Goal: Information Seeking & Learning: Stay updated

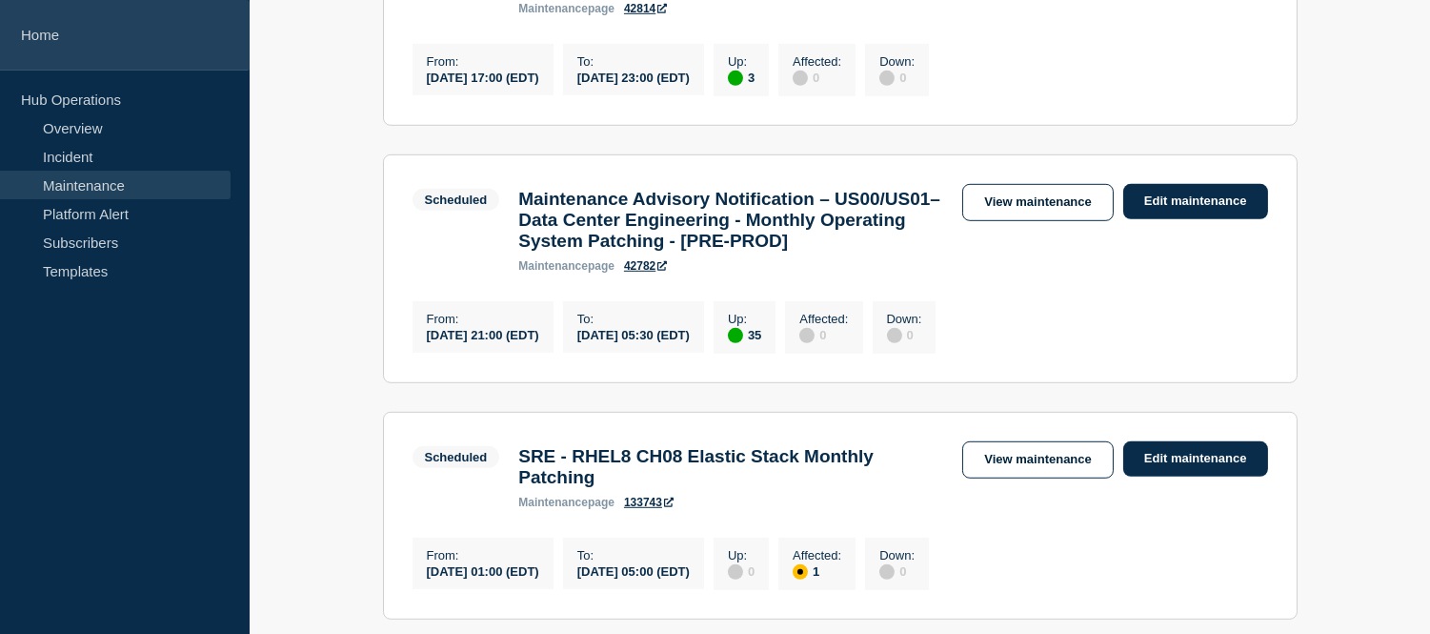
scroll to position [2172, 0]
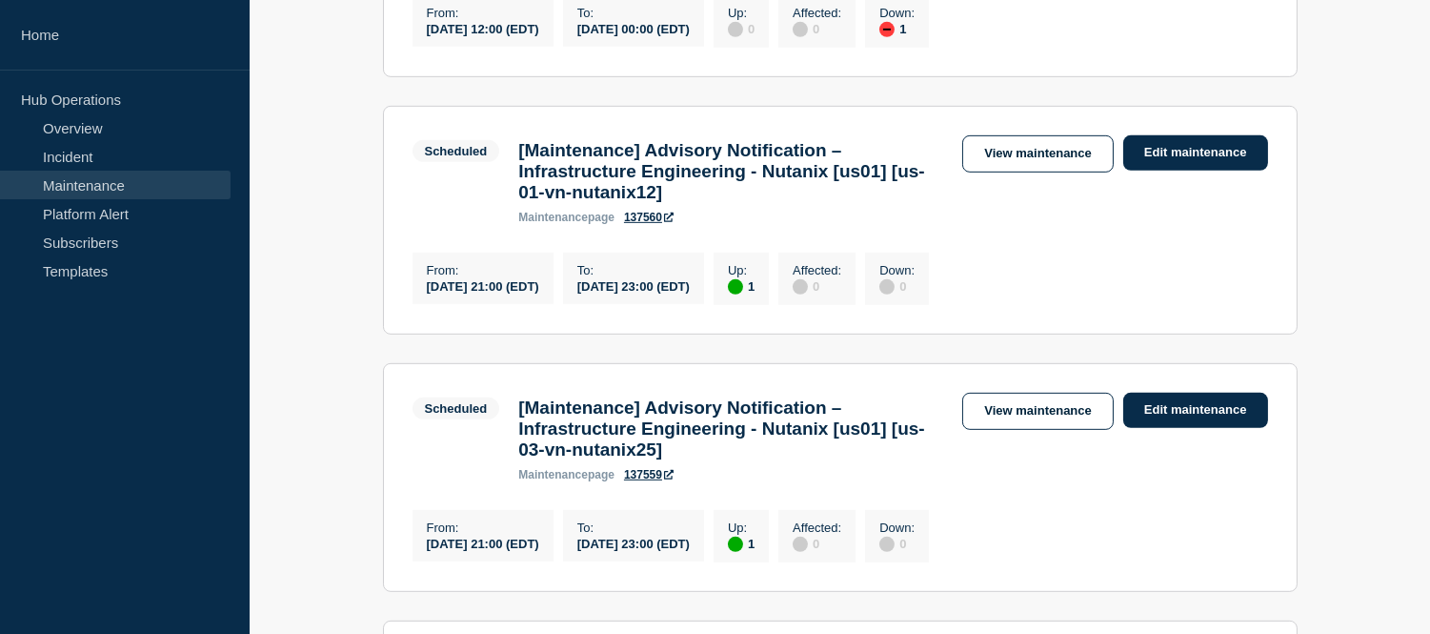
scroll to position [1643, 0]
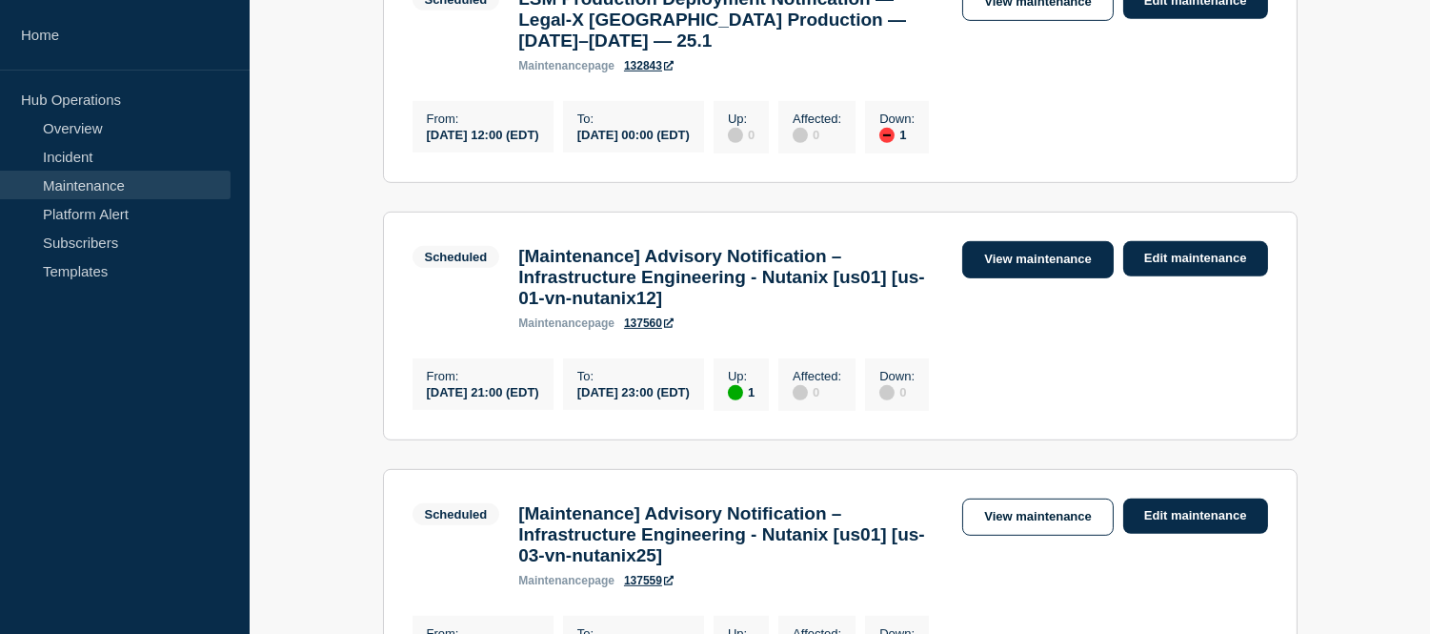
click at [1018, 278] on link "View maintenance" at bounding box center [1037, 259] width 151 height 37
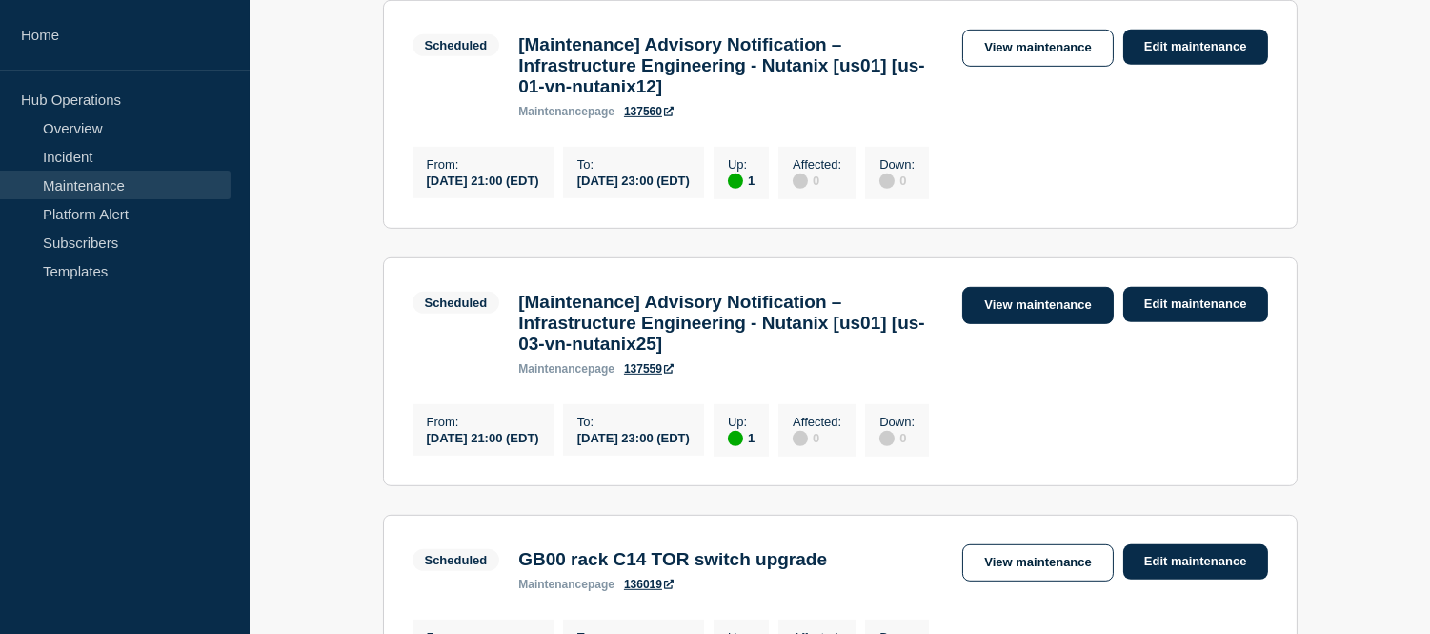
click at [987, 324] on link "View maintenance" at bounding box center [1037, 305] width 151 height 37
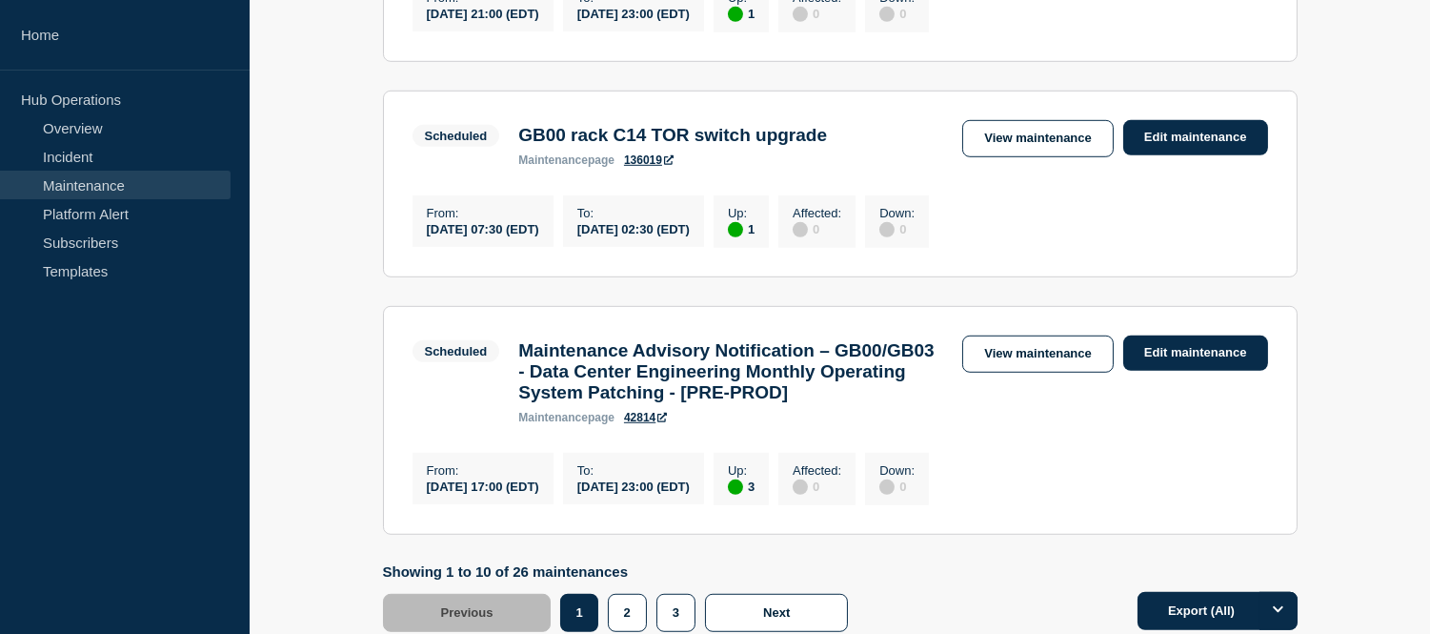
scroll to position [2595, 0]
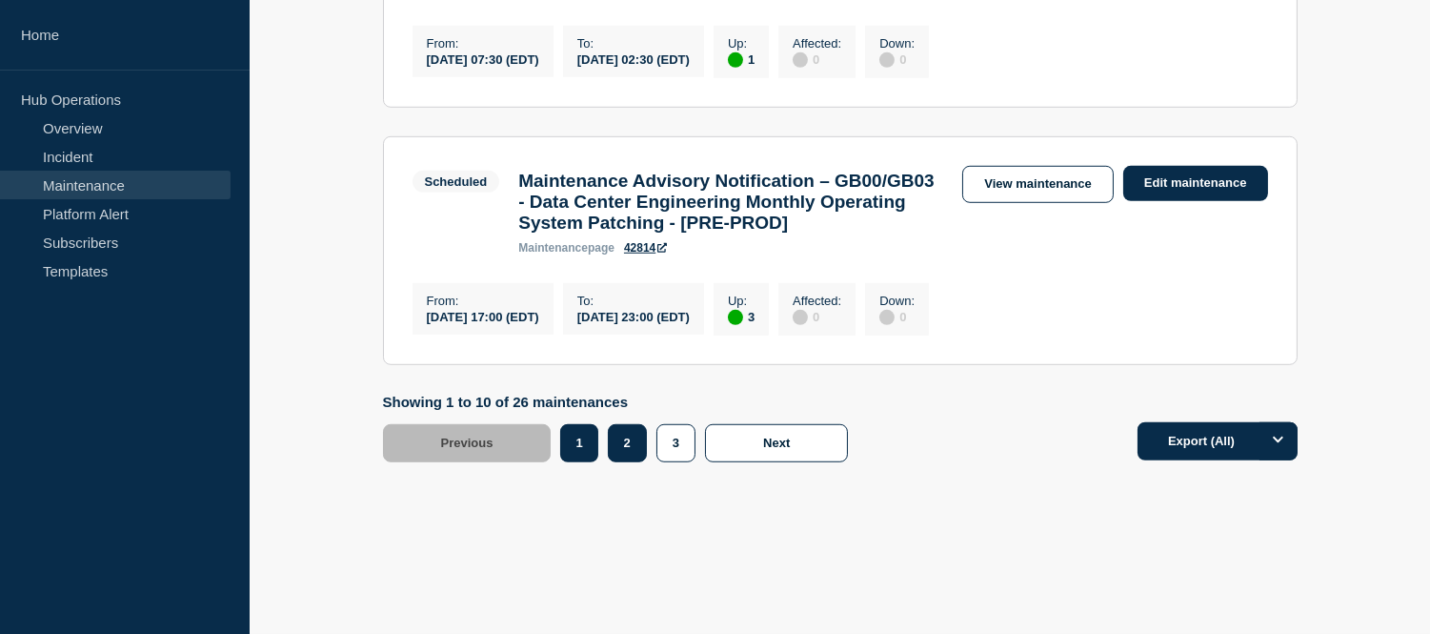
click at [624, 452] on button "2" at bounding box center [627, 443] width 39 height 38
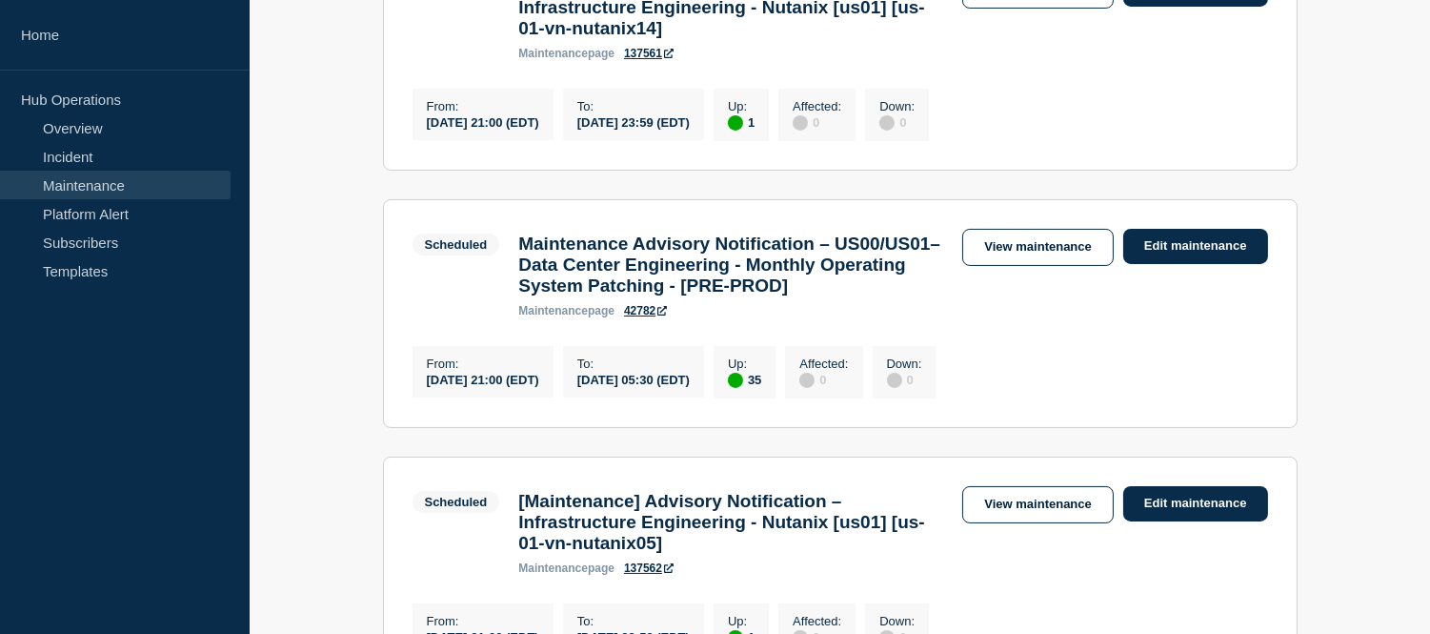
scroll to position [241, 0]
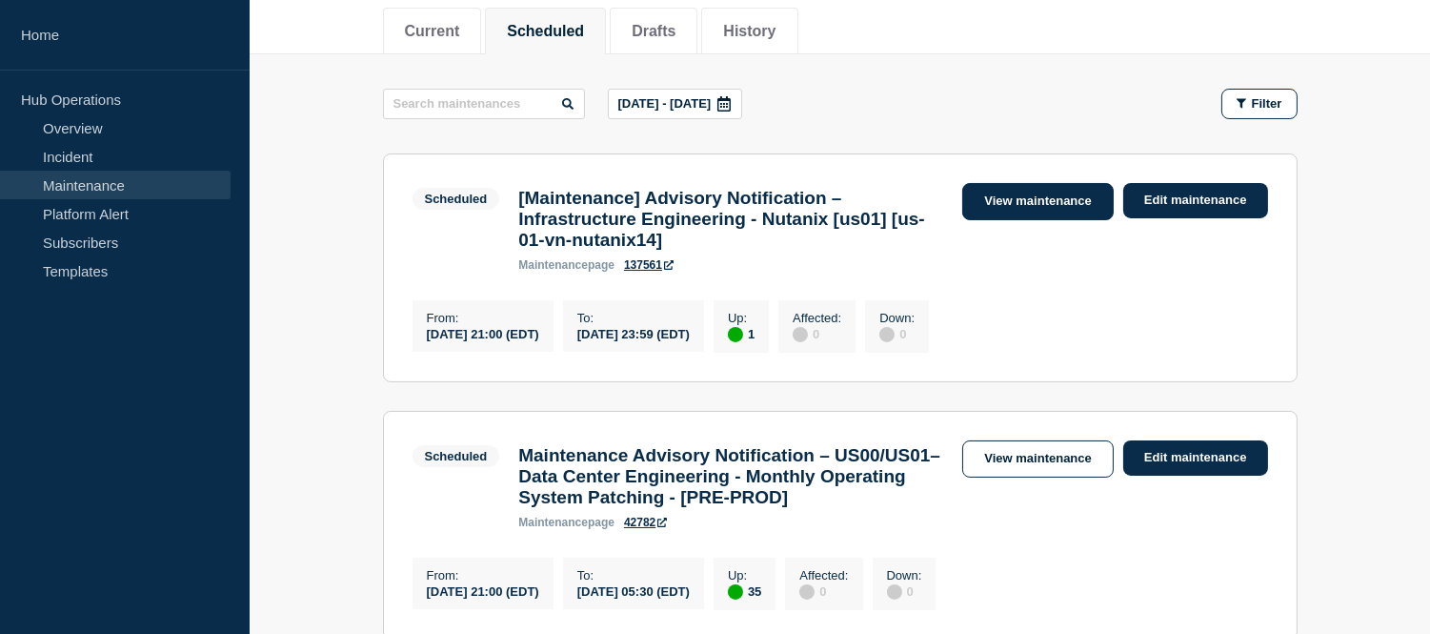
click at [987, 202] on link "View maintenance" at bounding box center [1037, 201] width 151 height 37
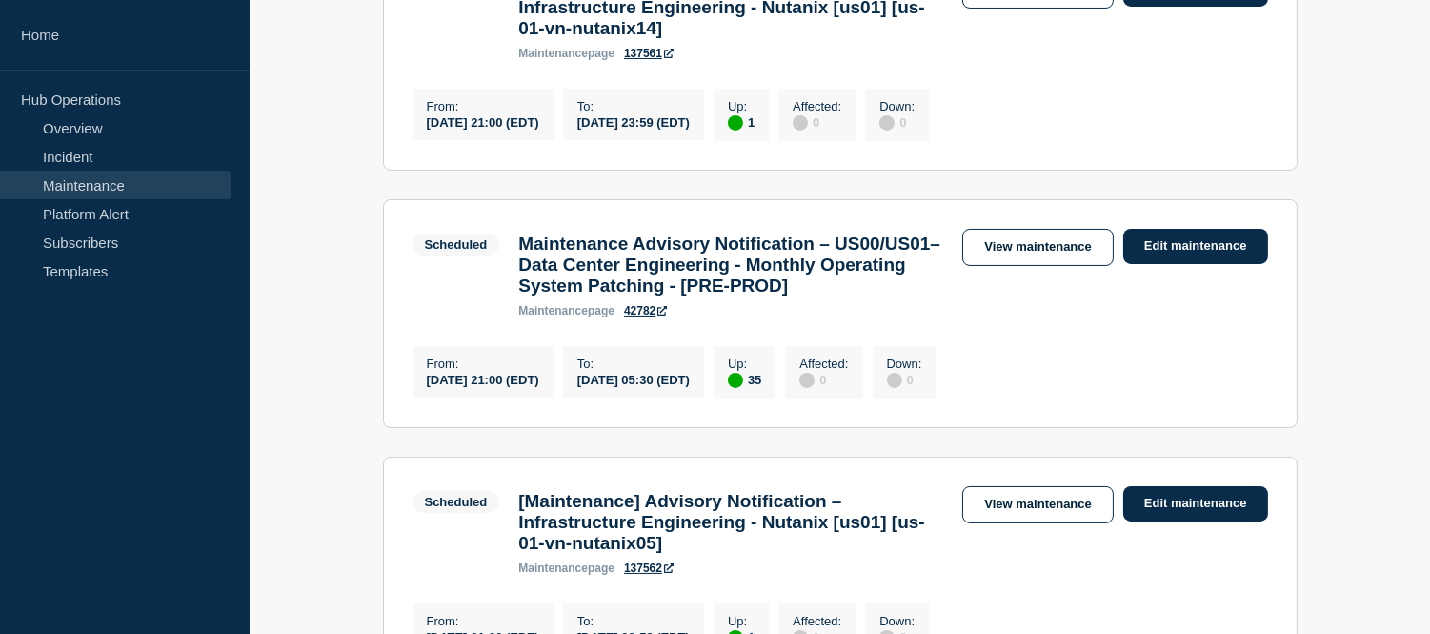
scroll to position [558, 0]
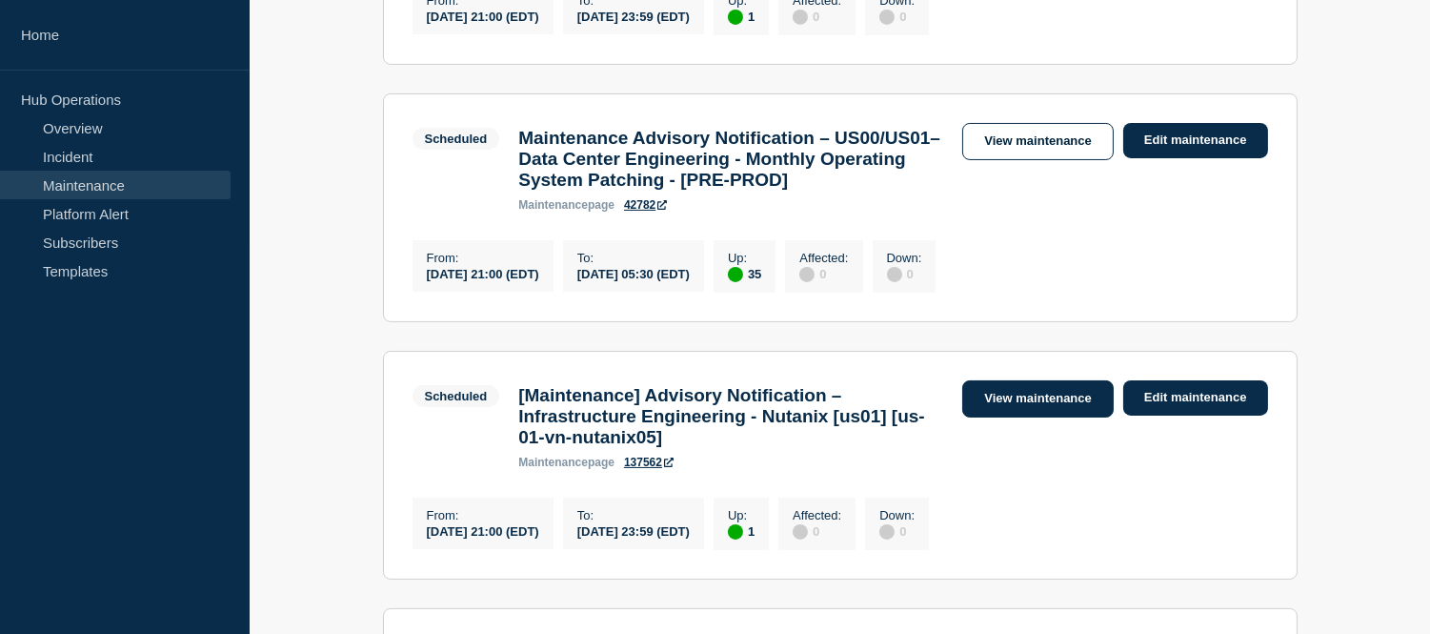
click at [1004, 417] on link "View maintenance" at bounding box center [1037, 398] width 151 height 37
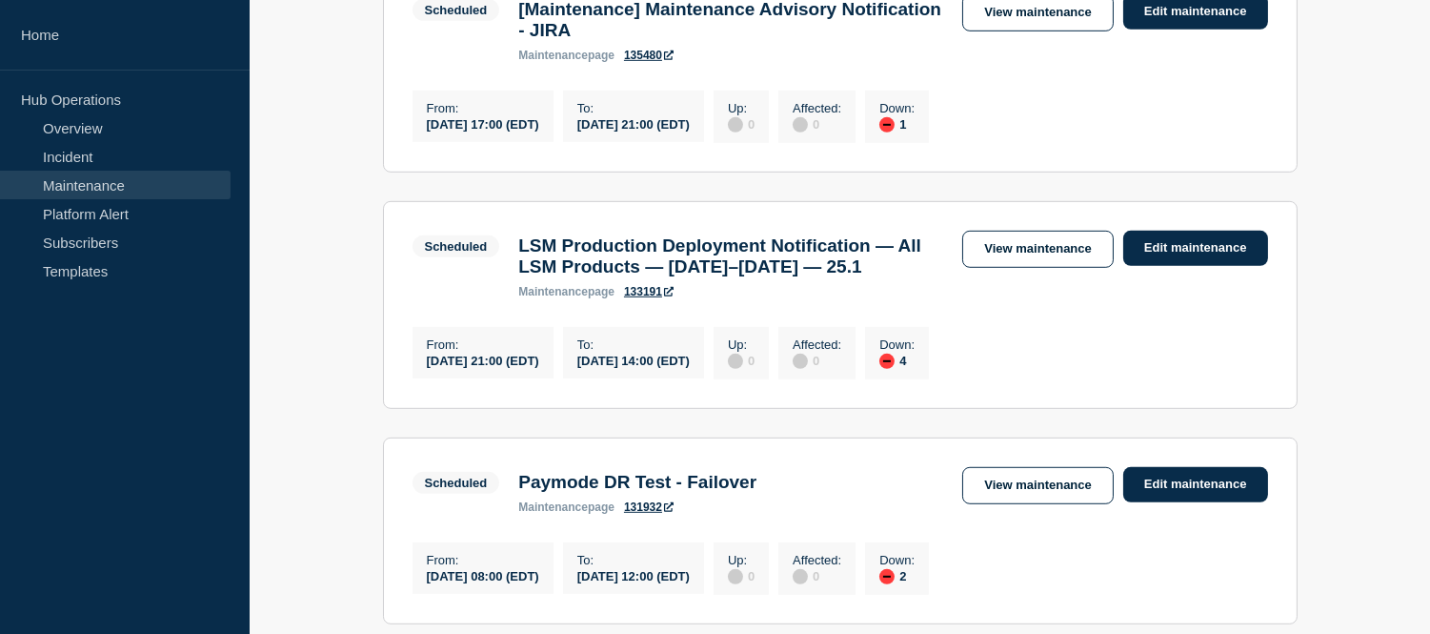
scroll to position [2464, 0]
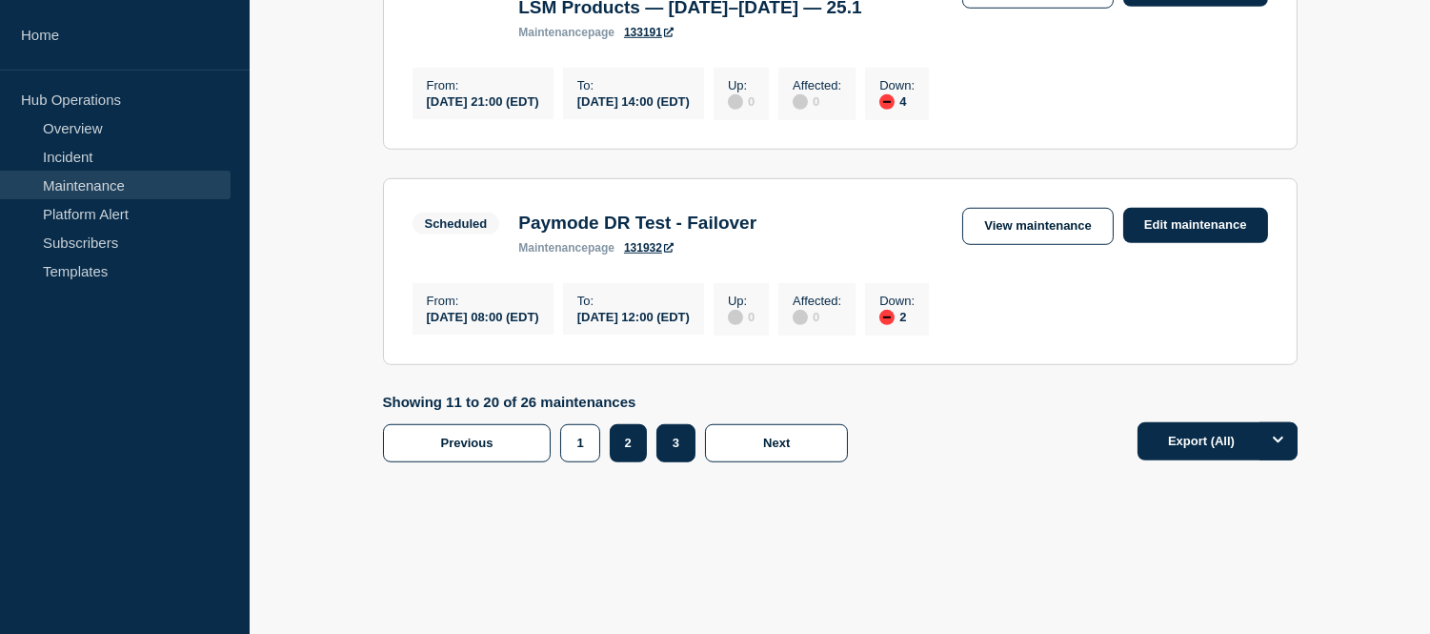
click at [680, 462] on button "3" at bounding box center [675, 443] width 39 height 38
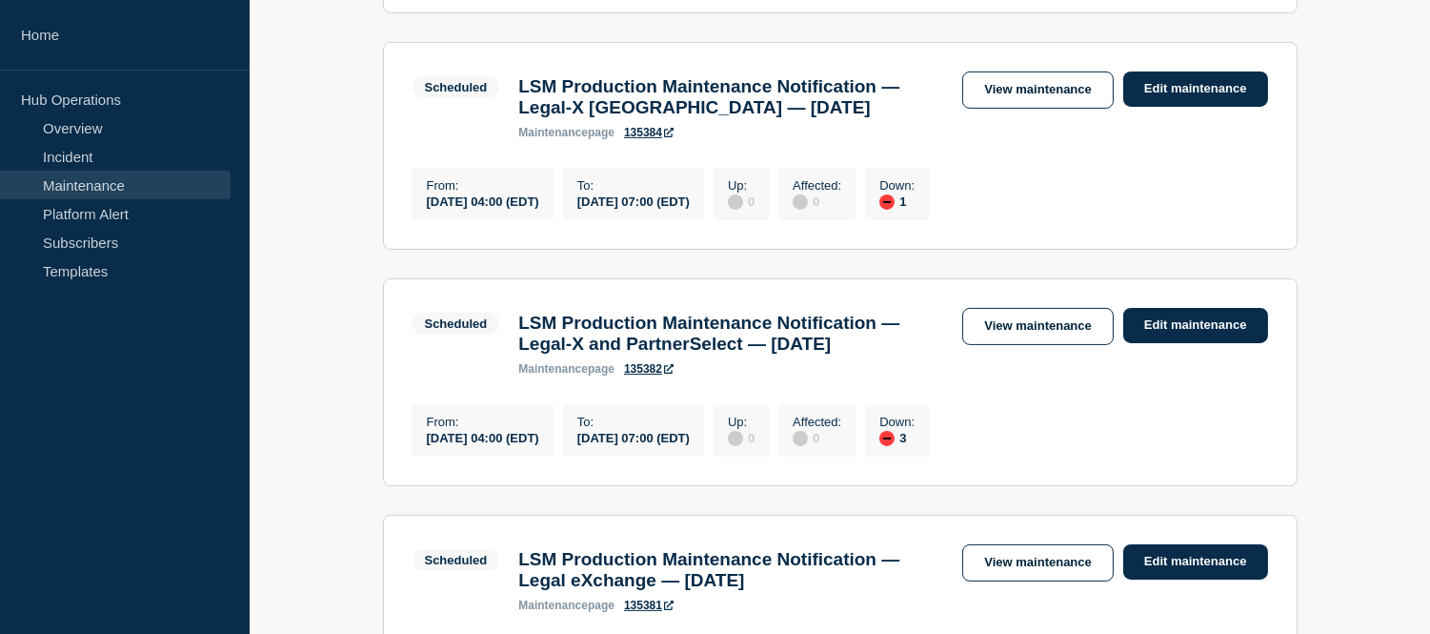
scroll to position [1557, 0]
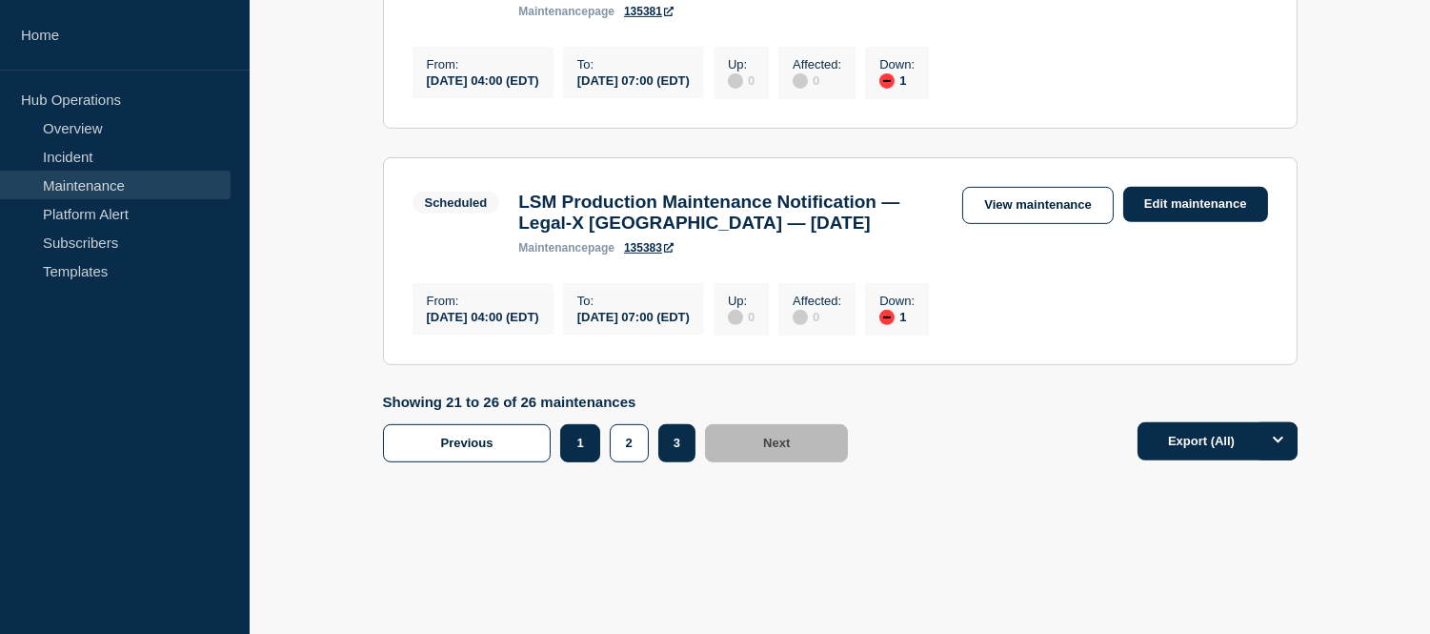
click at [584, 450] on button "1" at bounding box center [579, 443] width 39 height 38
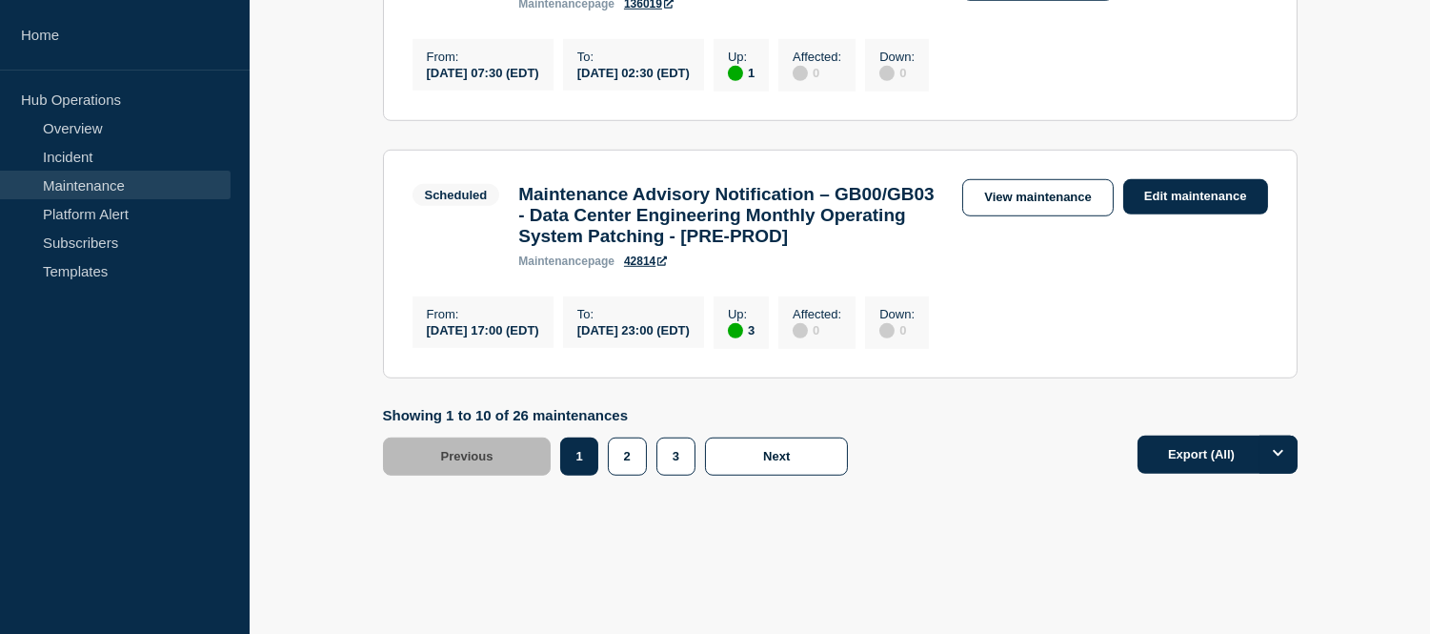
scroll to position [2595, 0]
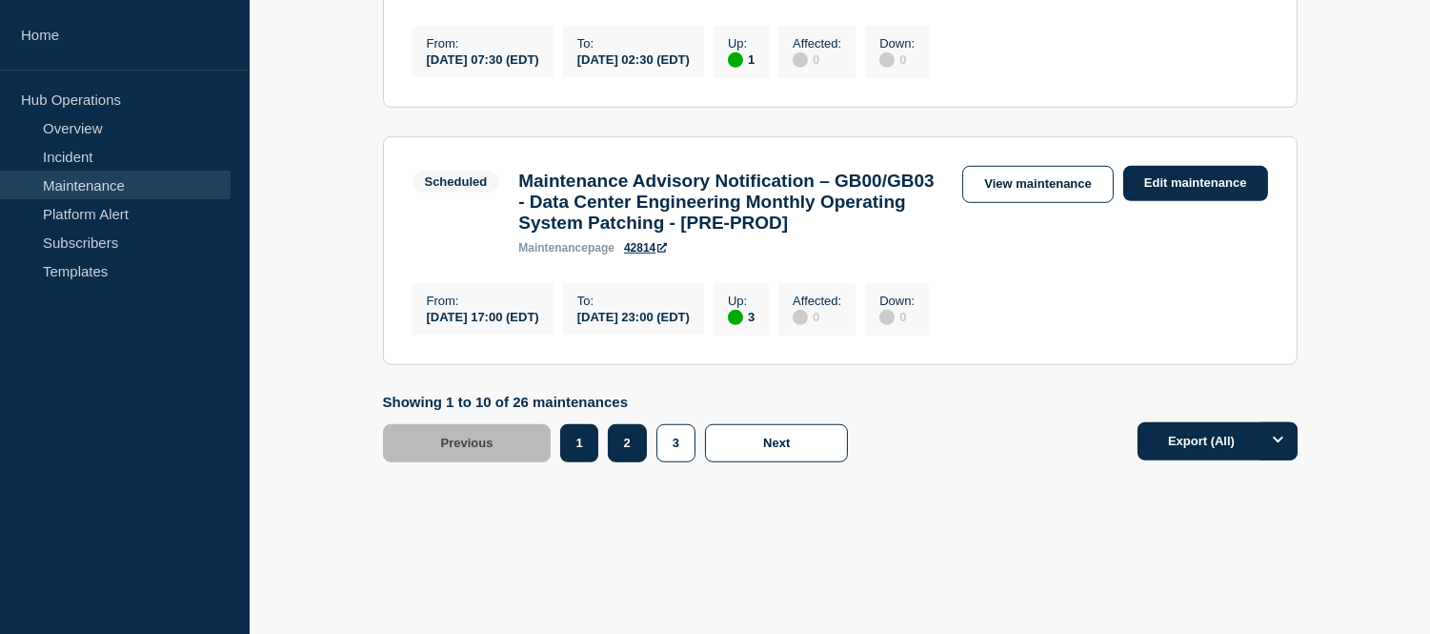
click at [636, 438] on button "2" at bounding box center [627, 443] width 39 height 38
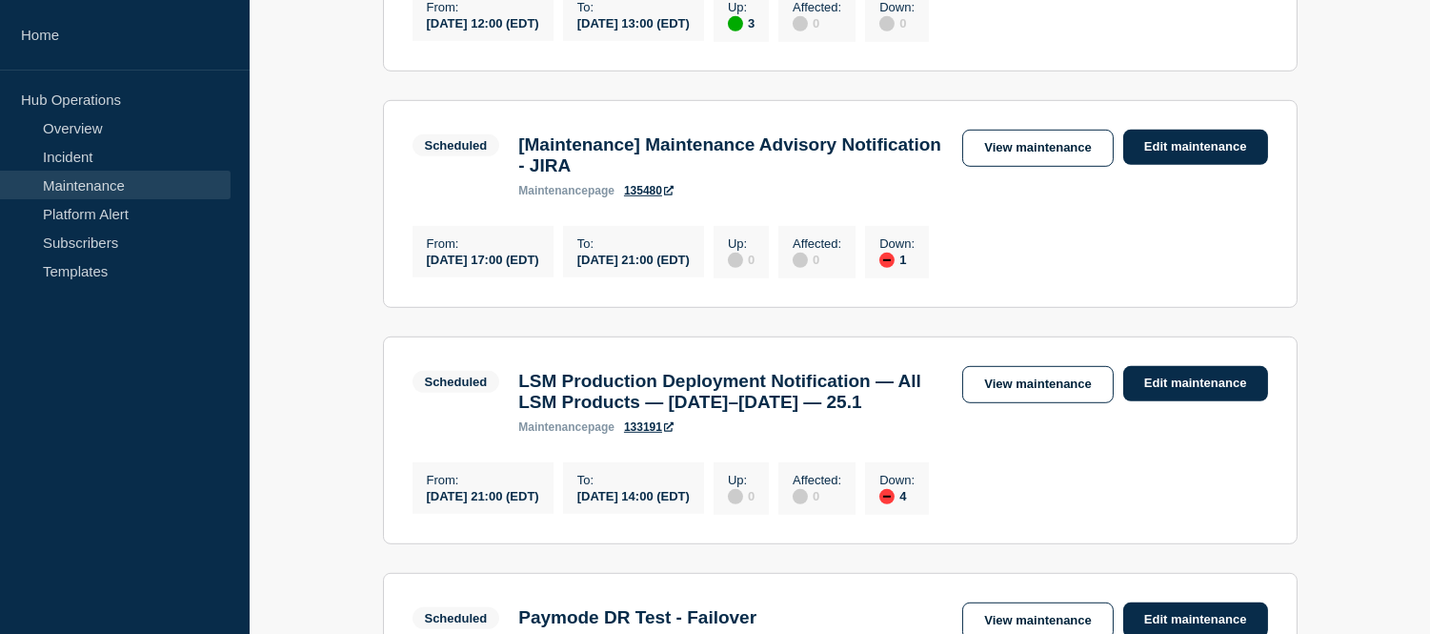
scroll to position [1905, 0]
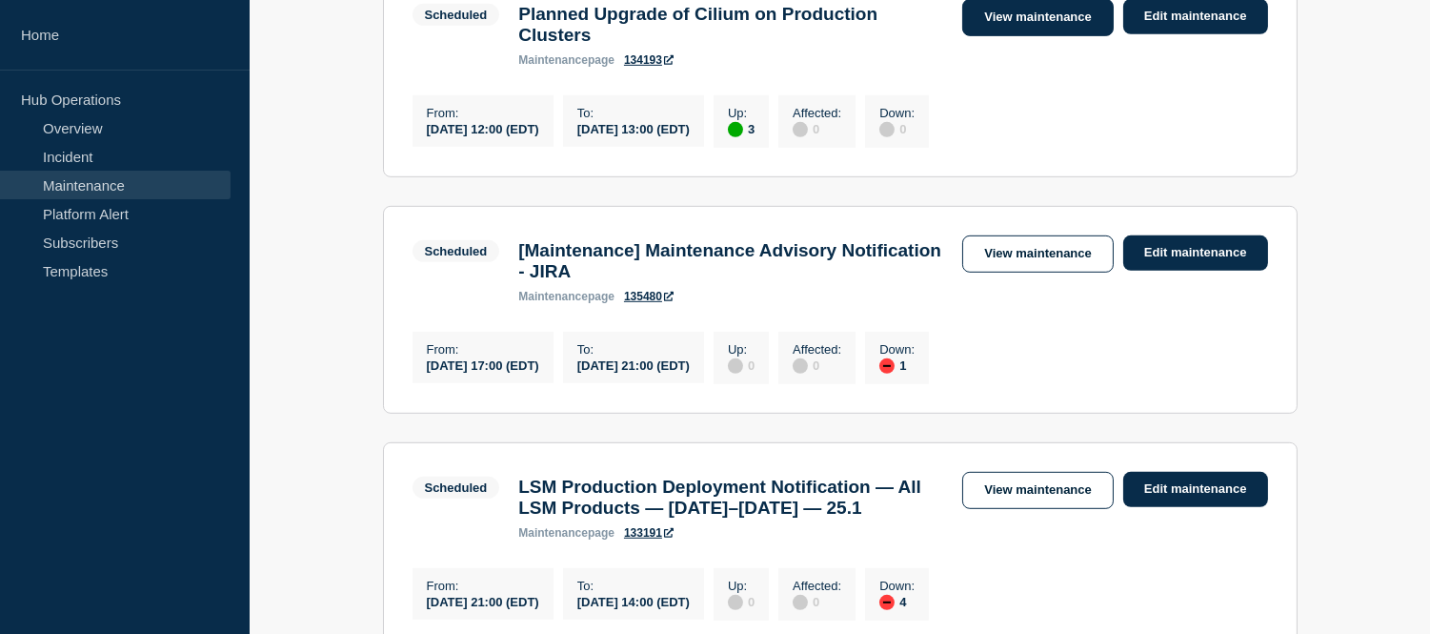
click at [992, 36] on link "View maintenance" at bounding box center [1037, 17] width 151 height 37
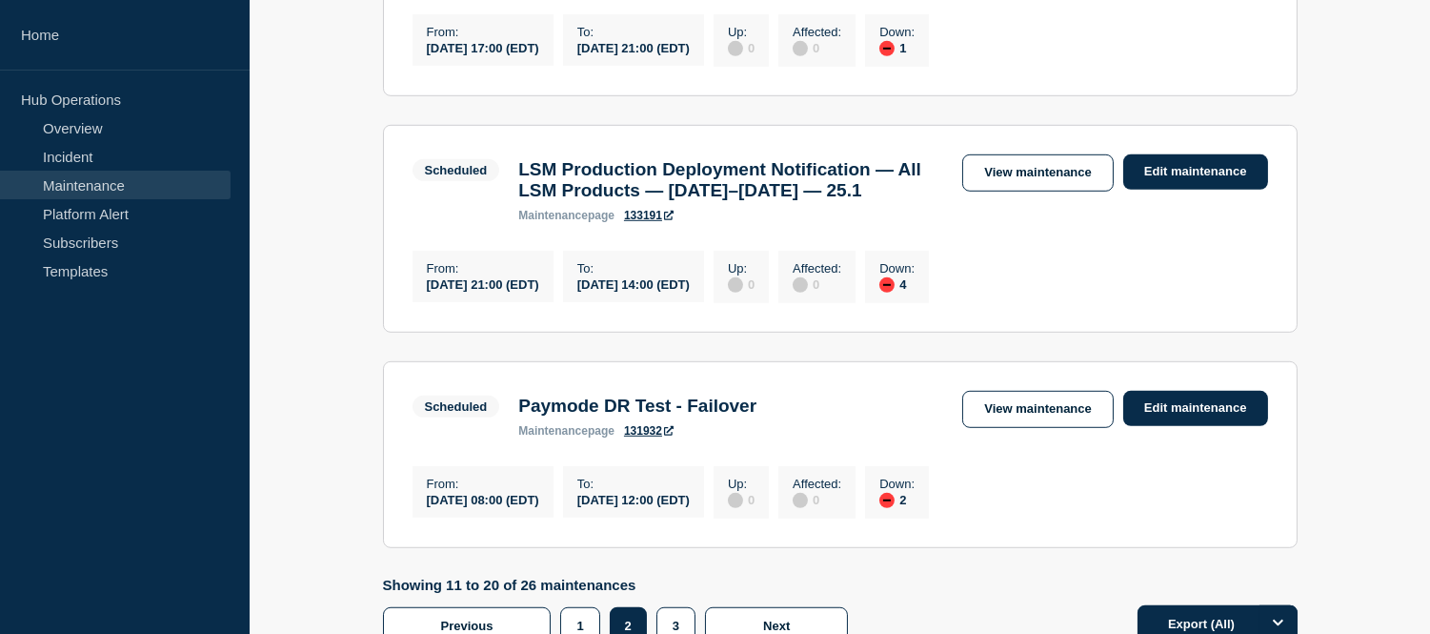
scroll to position [2540, 0]
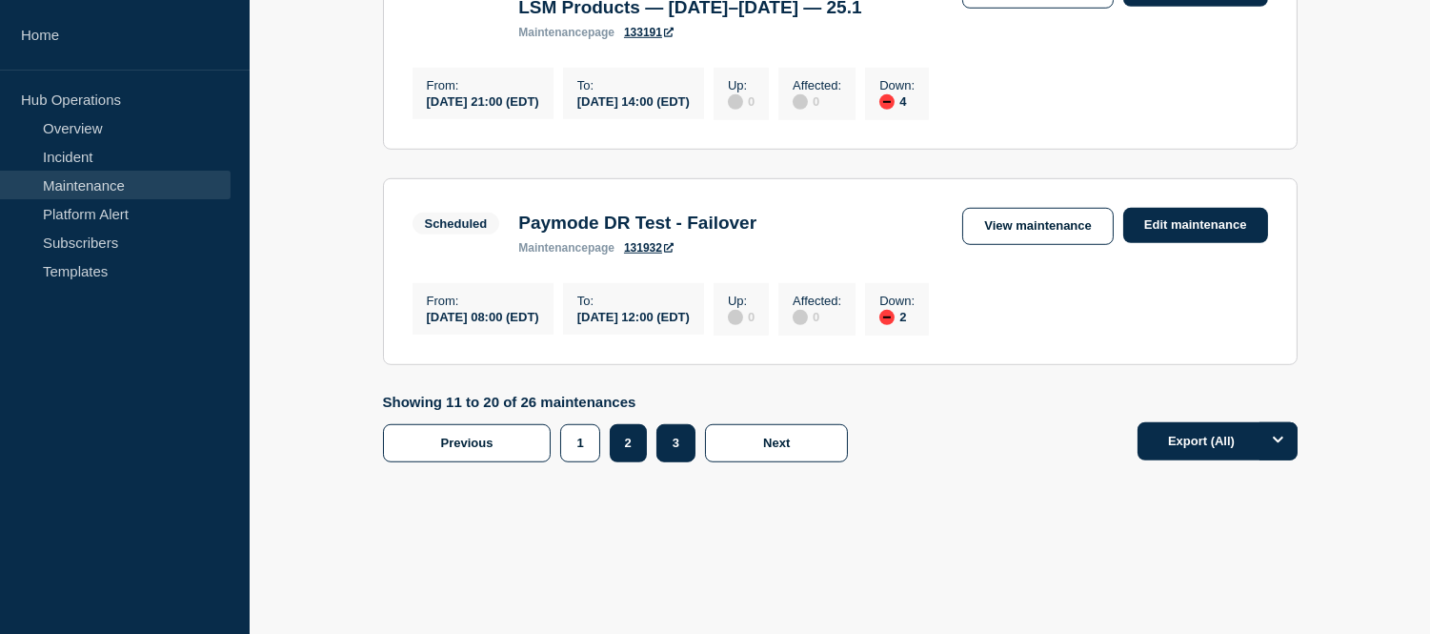
click at [691, 462] on button "3" at bounding box center [675, 443] width 39 height 38
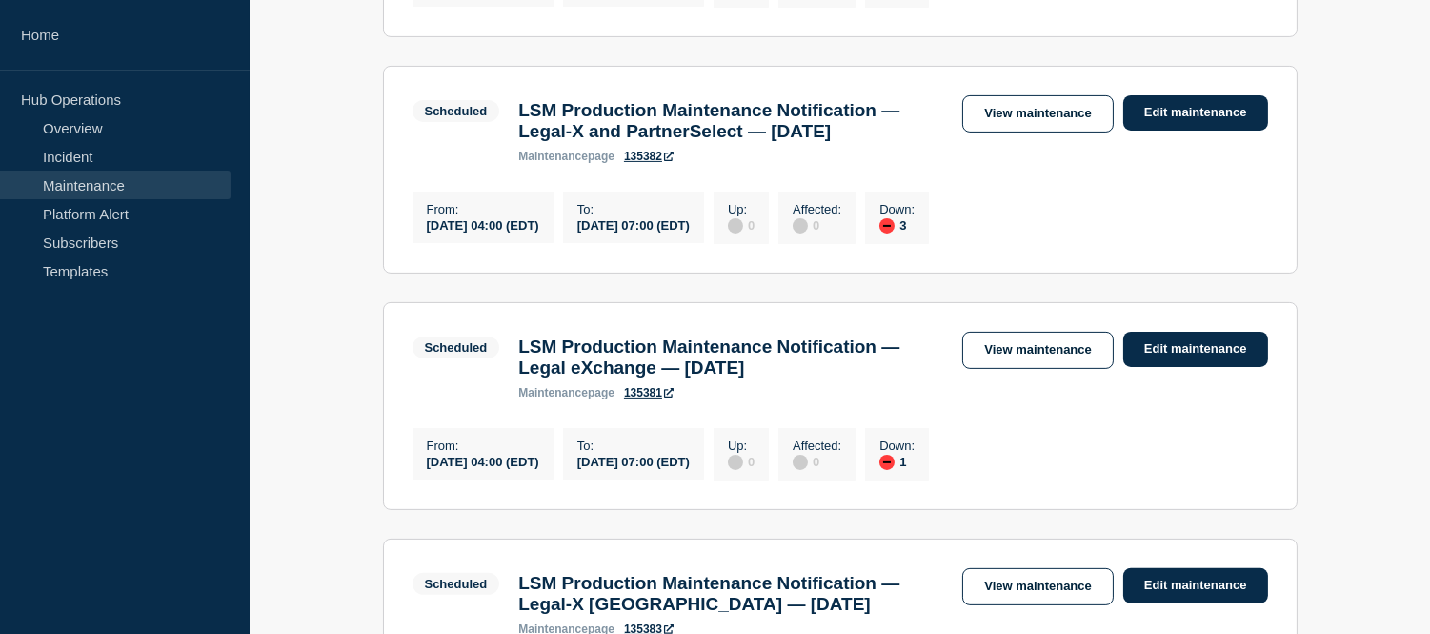
scroll to position [1557, 0]
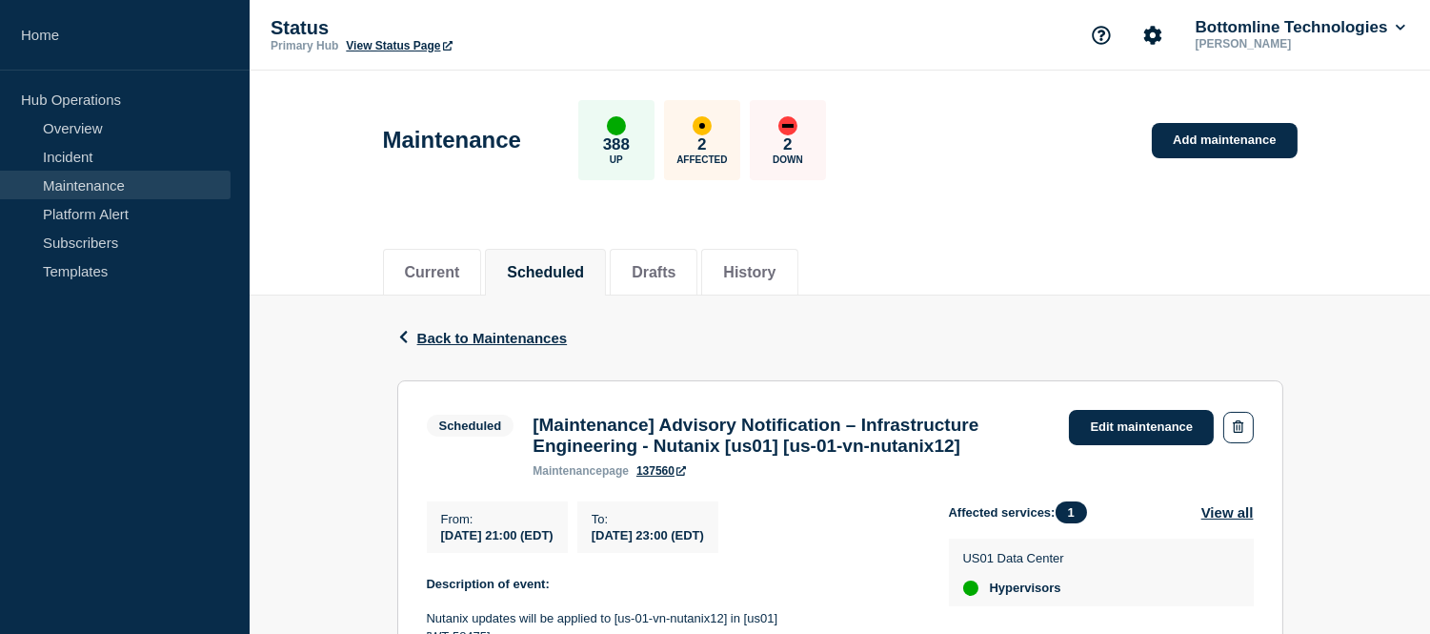
scroll to position [212, 0]
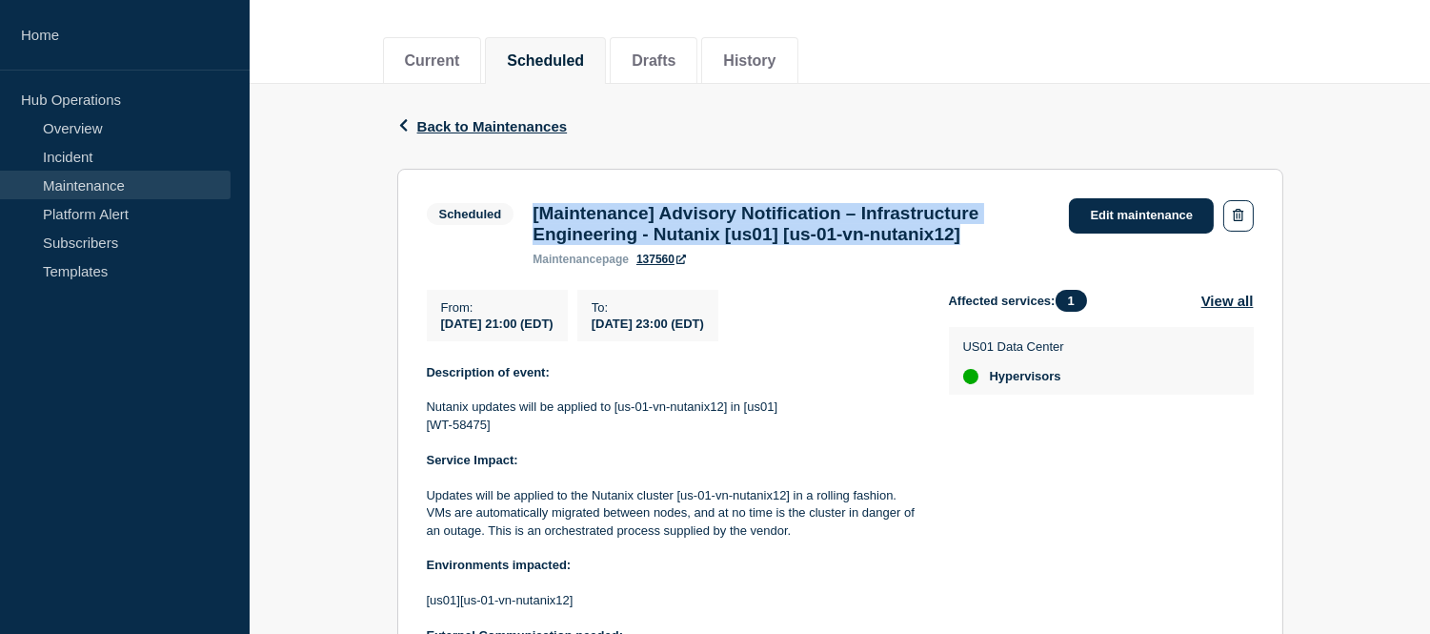
drag, startPoint x: 1024, startPoint y: 241, endPoint x: 528, endPoint y: 210, distance: 497.4
click at [528, 210] on div "[Maintenance] Advisory Notification – Infrastructure Engineering - Nutanix [us0…" at bounding box center [791, 234] width 536 height 63
copy h3 "[Maintenance] Advisory Notification – Infrastructure Engineering - Nutanix [us0…"
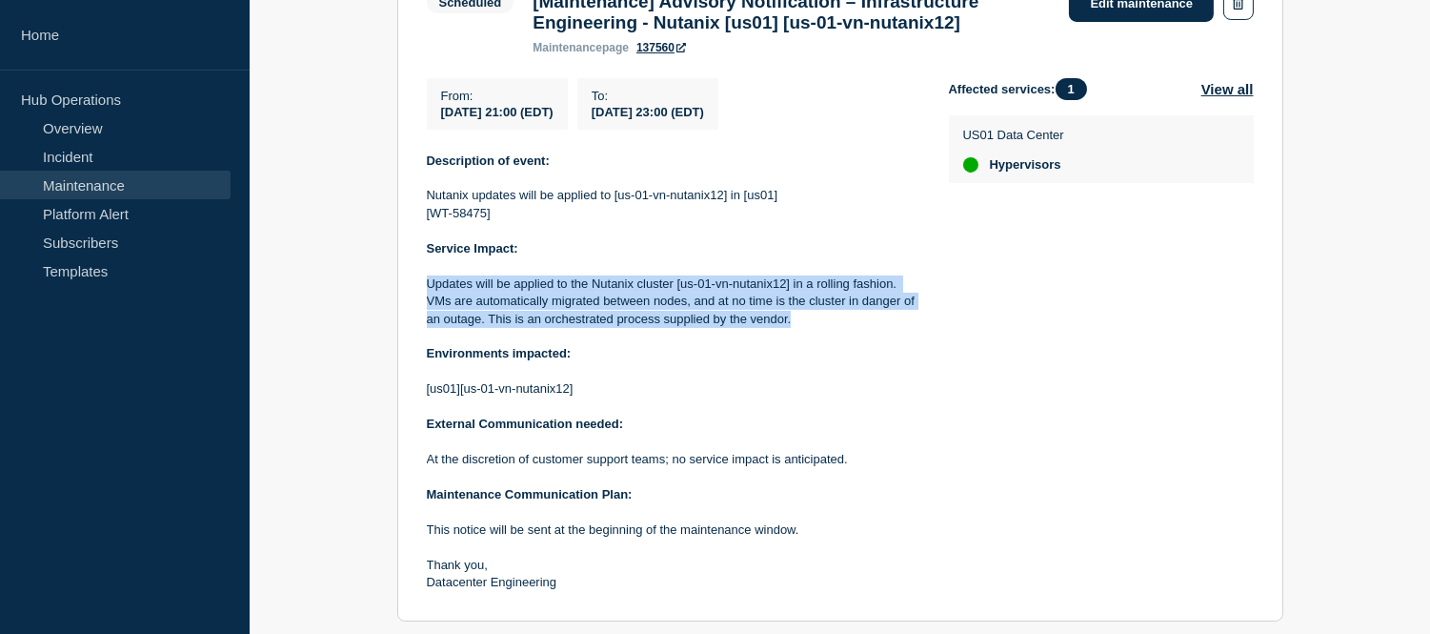
drag, startPoint x: 802, startPoint y: 326, endPoint x: 429, endPoint y: 297, distance: 374.6
click at [429, 297] on p "Updates will be applied to the Nutanix cluster [us-01-vn-nutanix12] in a rollin…" at bounding box center [673, 301] width 492 height 52
copy p "Updates will be applied to the Nutanix cluster [us-01-vn-nutanix12] in a rollin…"
drag, startPoint x: 796, startPoint y: 116, endPoint x: 433, endPoint y: 135, distance: 363.5
click at [433, 130] on div "From : 2025-09-12 21:00 (EDT) To : 2025-09-14 23:00 (EDT)" at bounding box center [688, 103] width 522 height 51
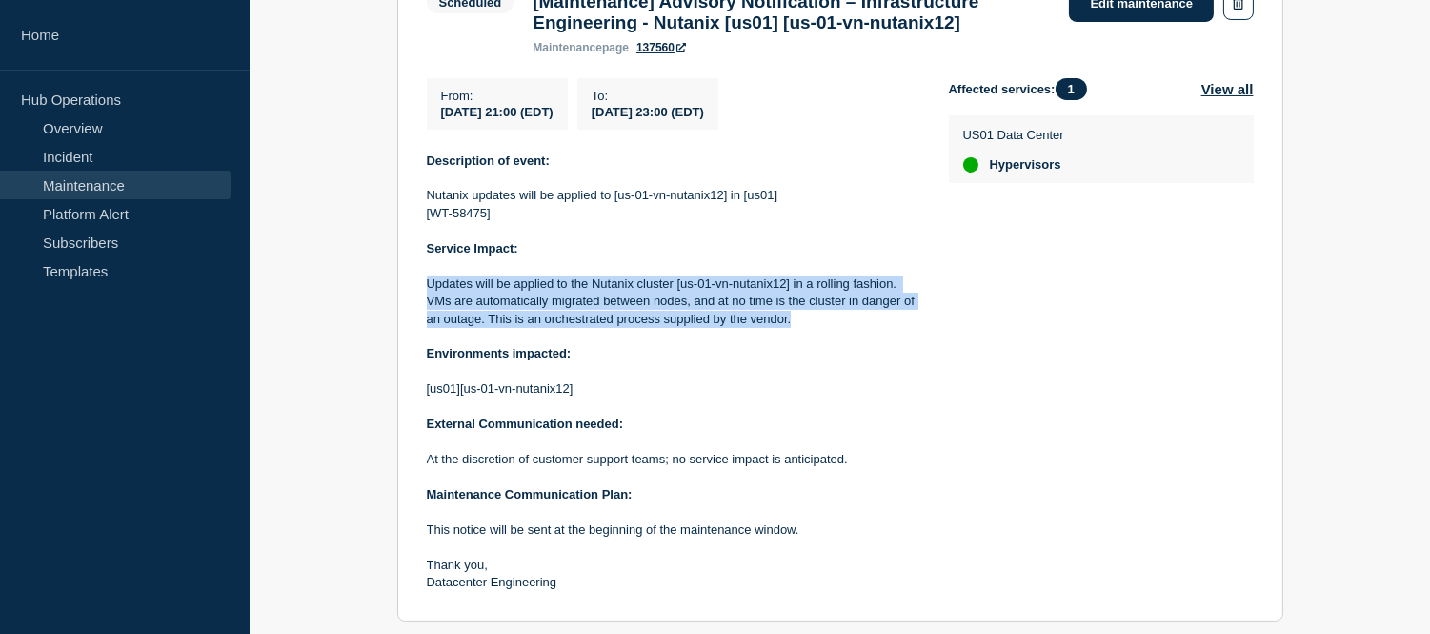
copy div "2025-09-12 21:00 (EDT) To : 2025-09-14 23:00 (EDT)"
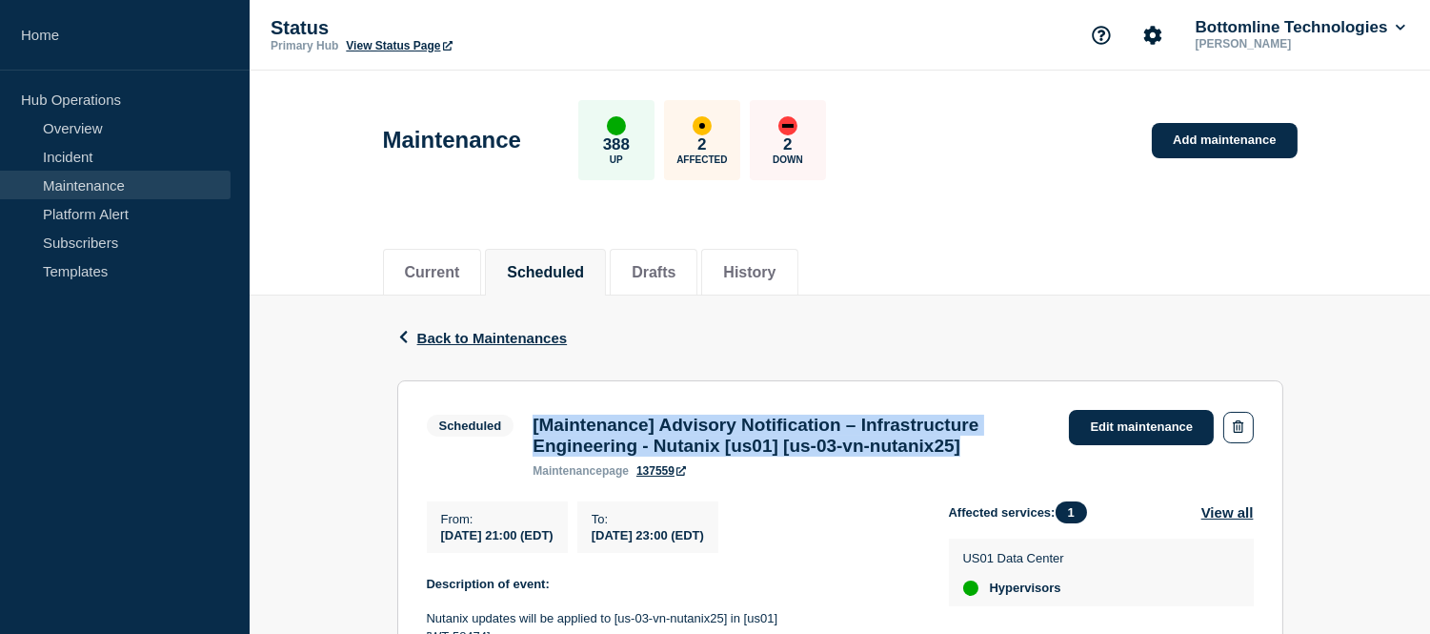
drag, startPoint x: 1022, startPoint y: 455, endPoint x: 534, endPoint y: 426, distance: 488.7
click at [534, 426] on h3 "[Maintenance] Advisory Notification – Infrastructure Engineering - Nutanix [us0…" at bounding box center [791, 435] width 517 height 42
copy h3 "[Maintenance] Advisory Notification – Infrastructure Engineering - Nutanix [us0…"
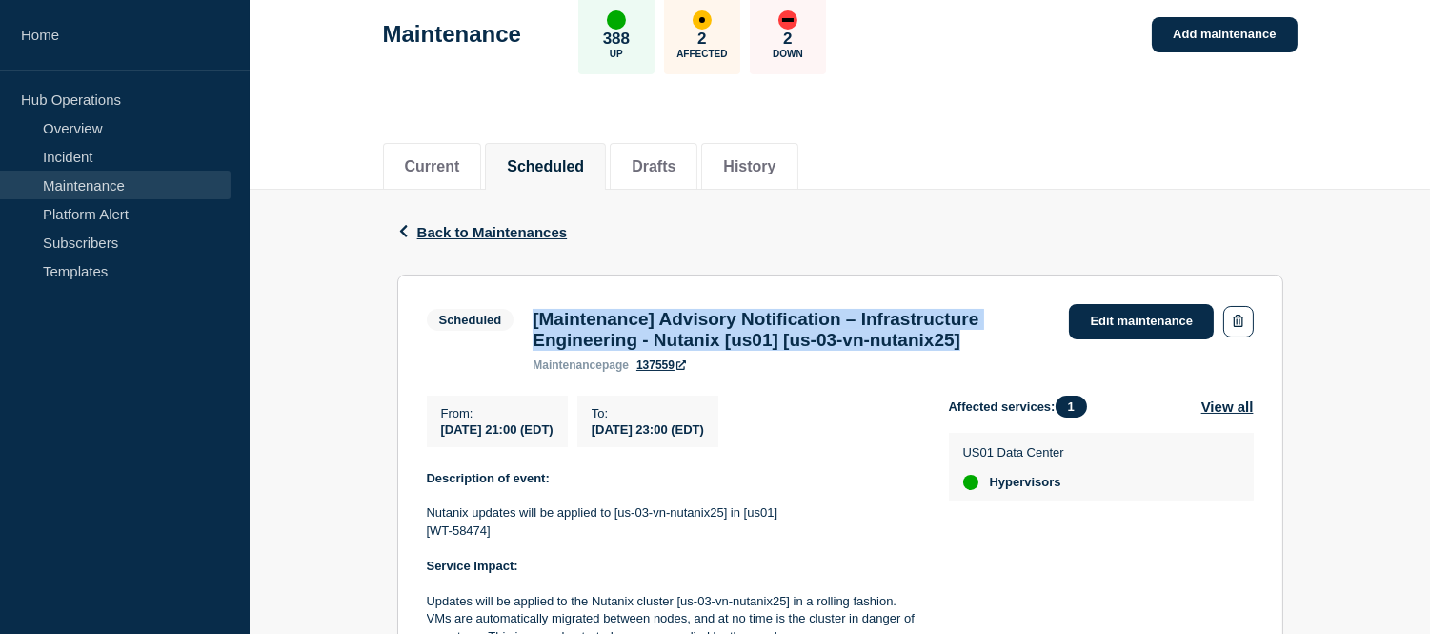
drag, startPoint x: 794, startPoint y: 433, endPoint x: 439, endPoint y: 438, distance: 354.5
click at [439, 438] on div "From : 2025-09-12 21:00 (EDT) To : 2025-09-14 23:00 (EDT)" at bounding box center [688, 420] width 522 height 51
copy div "2025-09-12 21:00 (EDT) To : 2025-09-14 23:00 (EDT)"
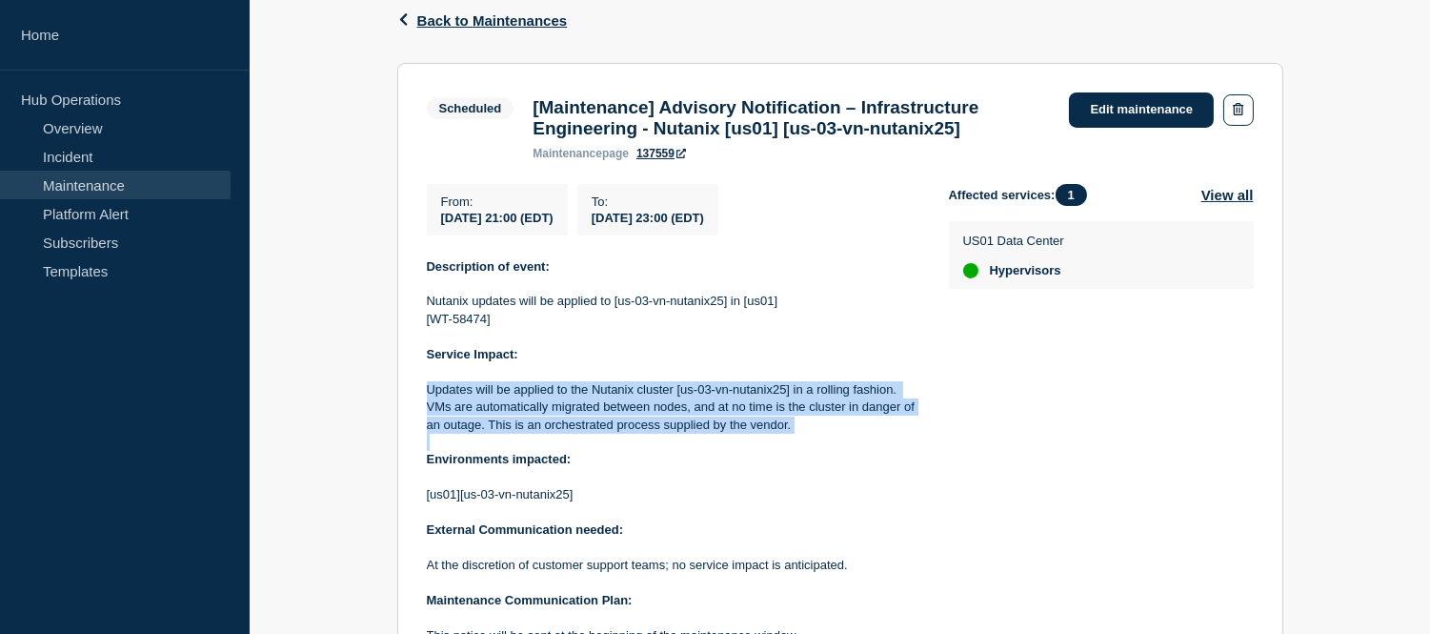
drag, startPoint x: 798, startPoint y: 444, endPoint x: 412, endPoint y: 397, distance: 389.6
click at [412, 397] on section "Scheduled [Maintenance] Advisory Notification – Infrastructure Engineering - Nu…" at bounding box center [840, 395] width 886 height 664
copy p "Updates will be applied to the Nutanix cluster [us-03-vn-nutanix25] in a rollin…"
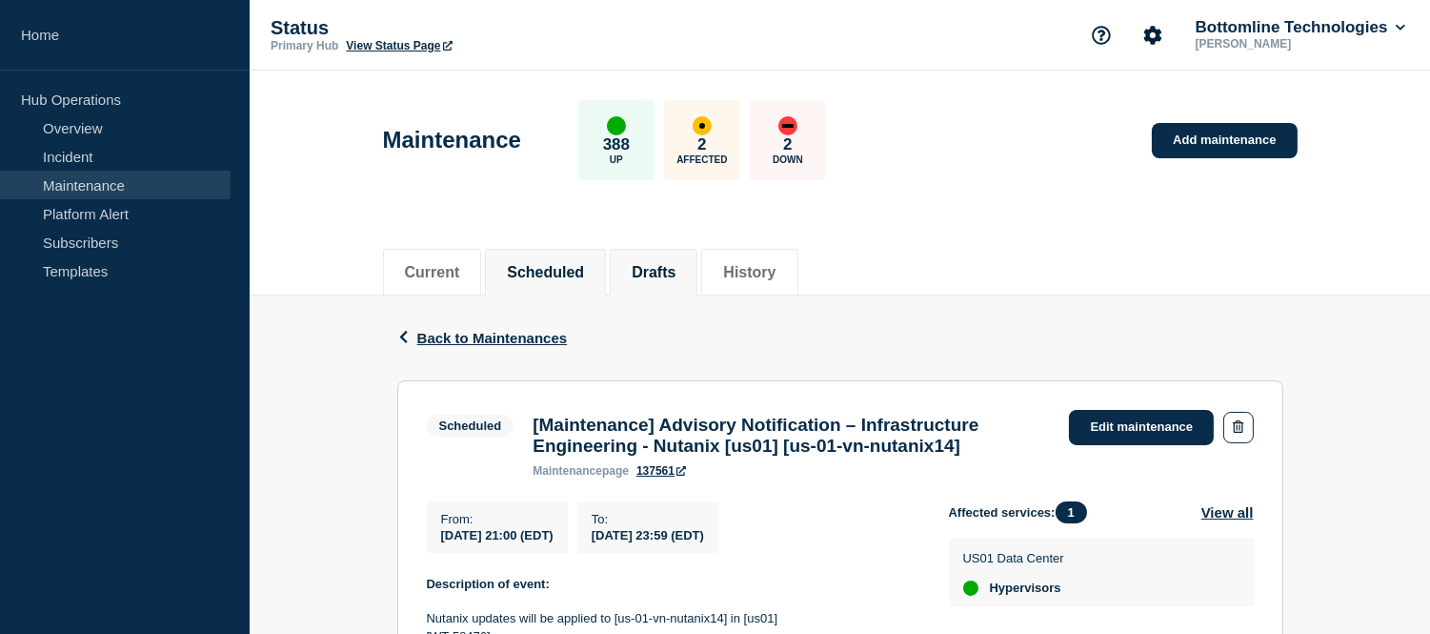
scroll to position [212, 0]
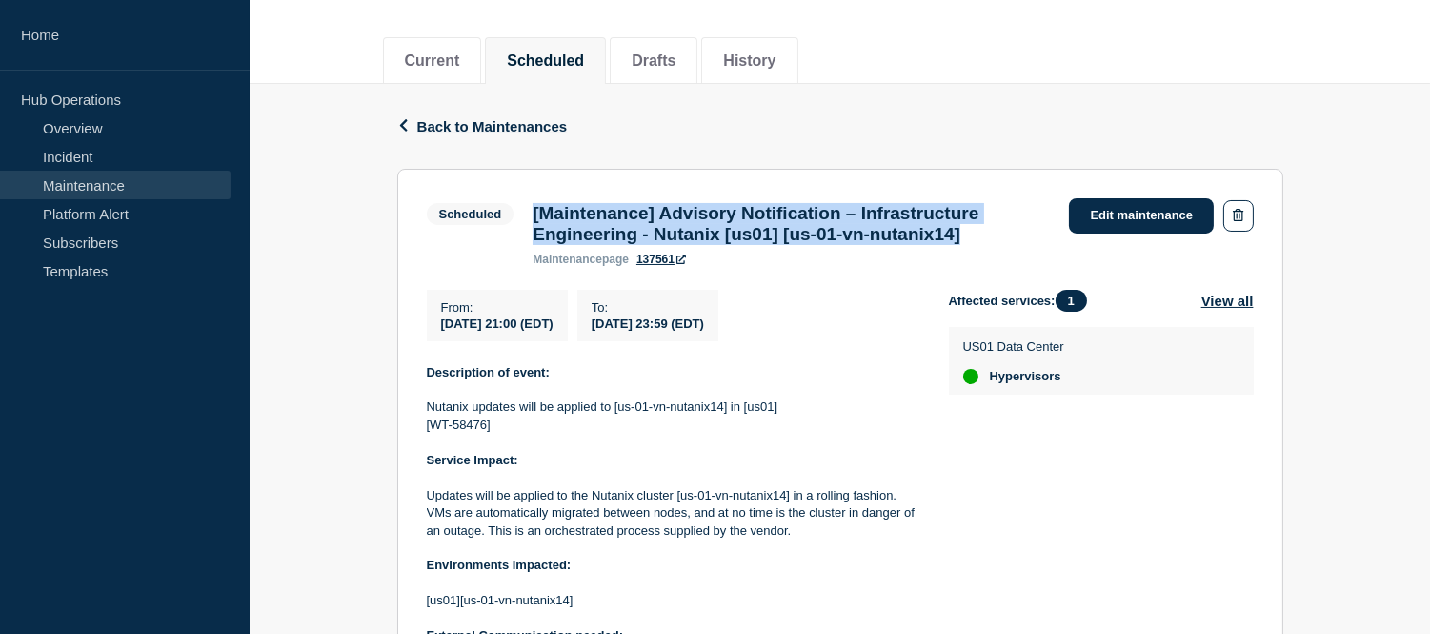
drag, startPoint x: 1021, startPoint y: 239, endPoint x: 531, endPoint y: 213, distance: 491.3
click at [531, 213] on div "[Maintenance] Advisory Notification – Infrastructure Engineering - Nutanix [us0…" at bounding box center [791, 234] width 536 height 63
copy h3 "[Maintenance] Advisory Notification – Infrastructure Engineering - Nutanix [us0…"
drag, startPoint x: 795, startPoint y: 326, endPoint x: 439, endPoint y: 330, distance: 355.4
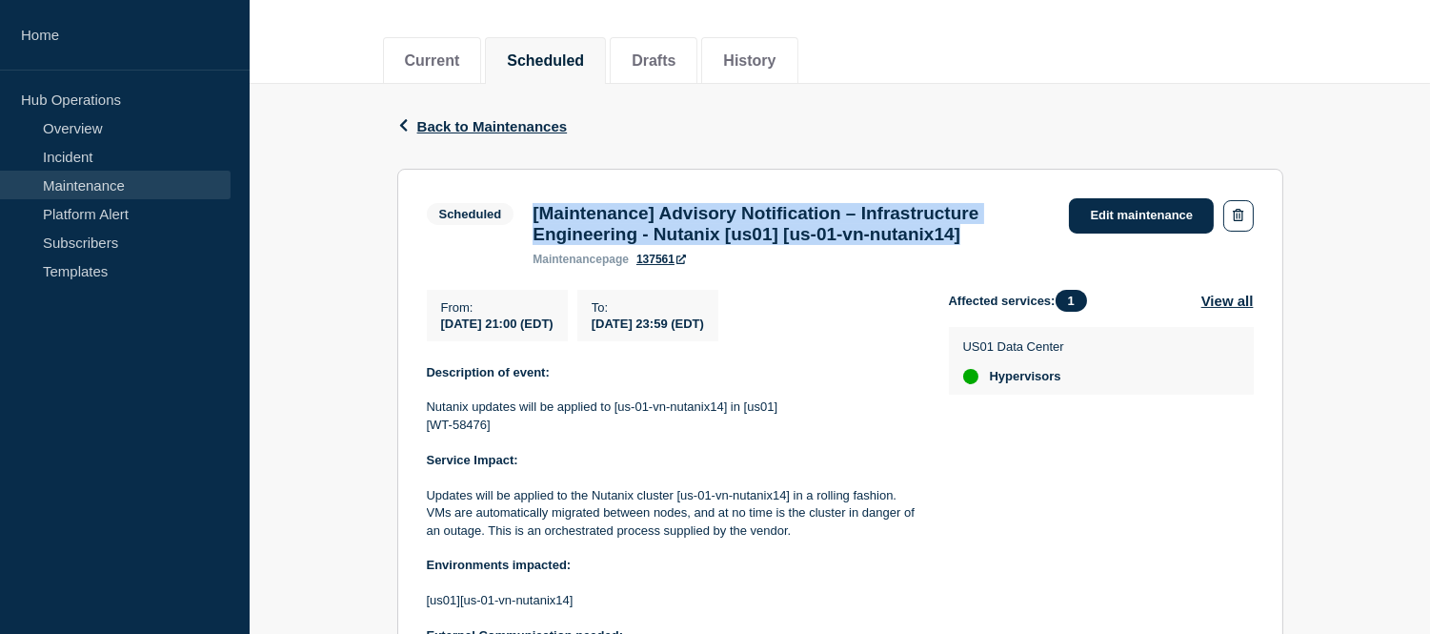
click at [439, 330] on div "From : [DATE] 21:00 (EDT) To : [DATE] 23:59 (EDT)" at bounding box center [688, 315] width 522 height 51
copy div "[DATE] 21:00 (EDT) To : [DATE] 23:59 (EDT)"
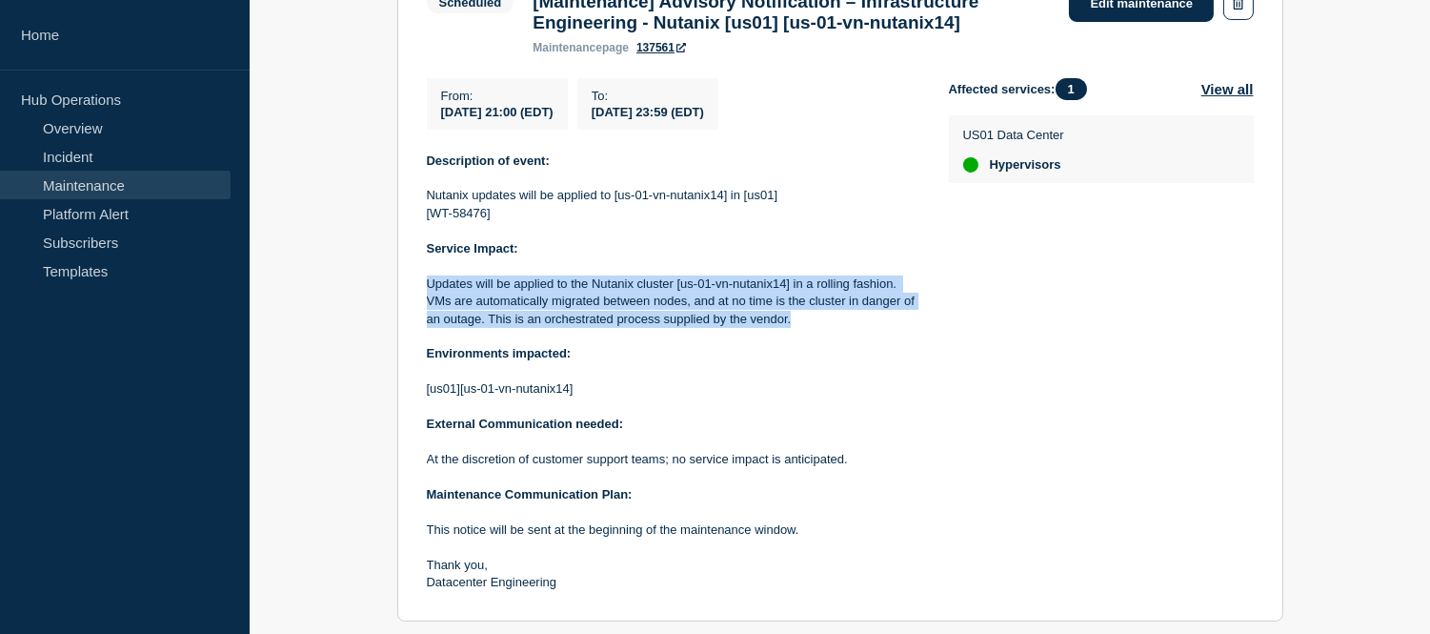
drag, startPoint x: 797, startPoint y: 330, endPoint x: 430, endPoint y: 296, distance: 369.3
click at [430, 296] on p "Updates will be applied to the Nutanix cluster [us-01-vn-nutanix14] in a rollin…" at bounding box center [673, 301] width 492 height 52
copy p "Updates will be applied to the Nutanix cluster [us-01-vn-nutanix14] in a rollin…"
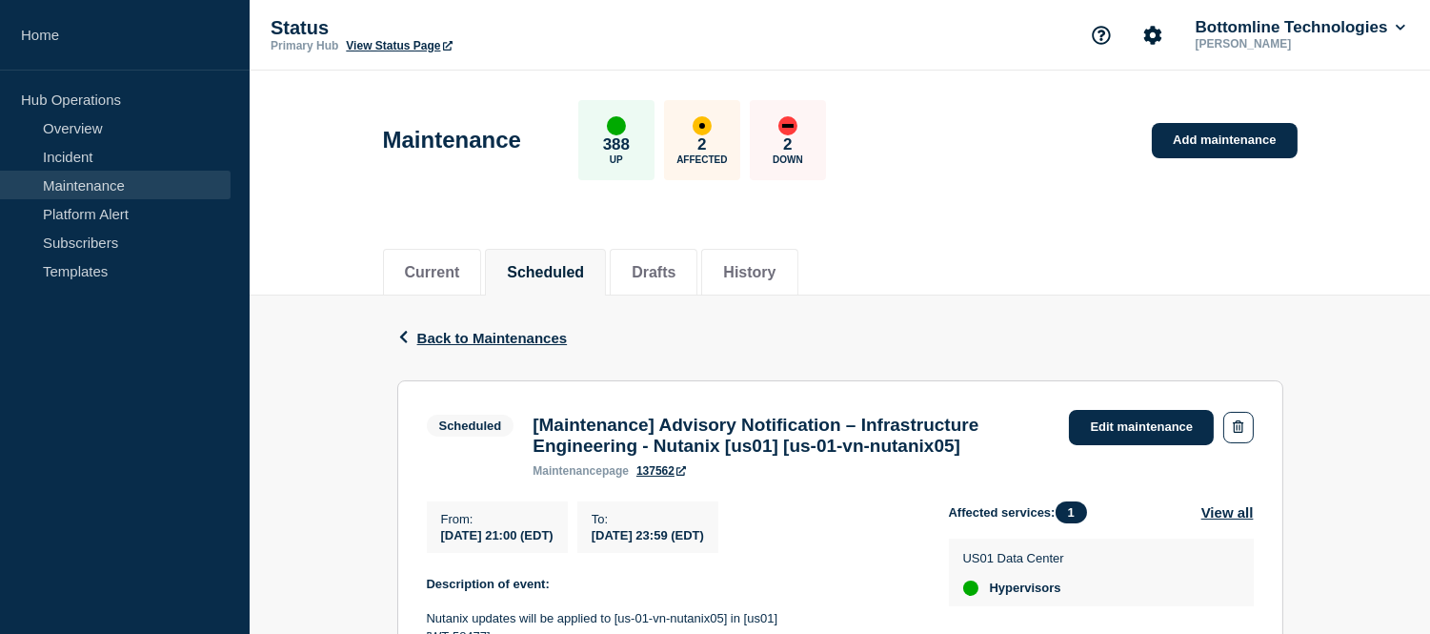
scroll to position [212, 0]
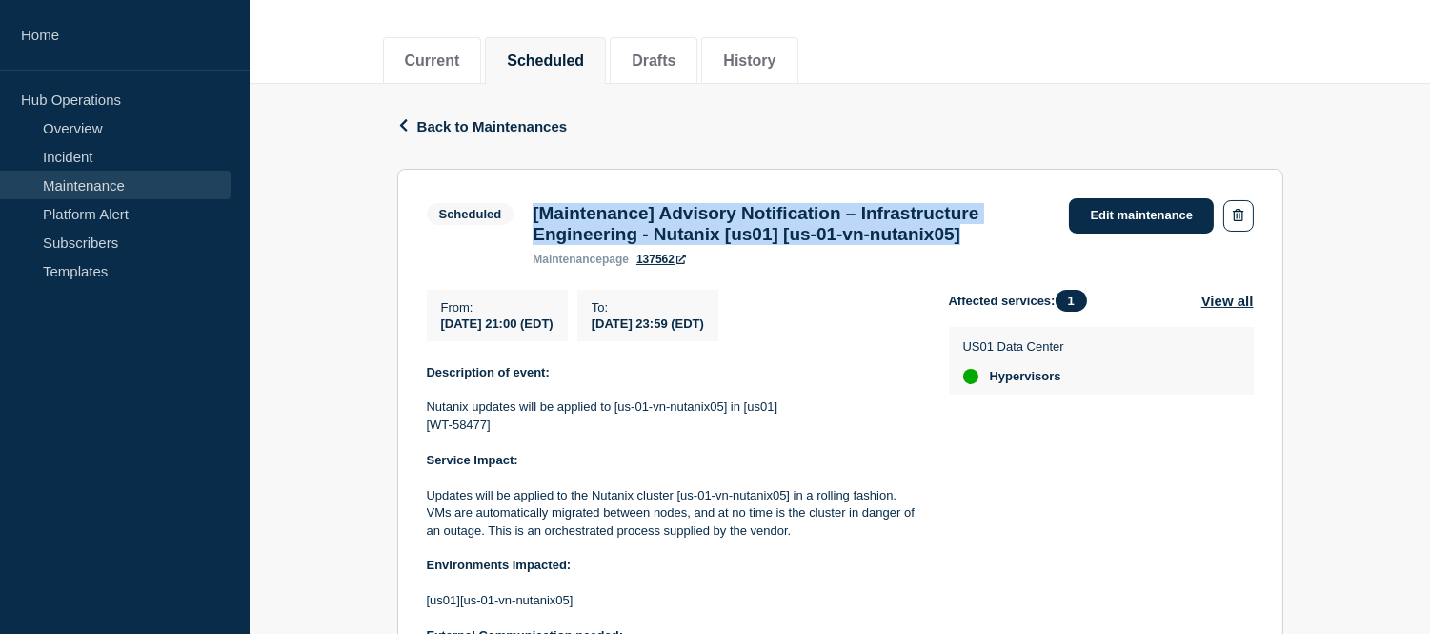
drag, startPoint x: 1020, startPoint y: 241, endPoint x: 534, endPoint y: 226, distance: 487.1
click at [534, 226] on h3 "[Maintenance] Advisory Notification – Infrastructure Engineering - Nutanix [us0…" at bounding box center [791, 224] width 517 height 42
copy h3 "[Maintenance] Advisory Notification – Infrastructure Engineering - Nutanix [us0…"
drag, startPoint x: 794, startPoint y: 335, endPoint x: 442, endPoint y: 330, distance: 351.6
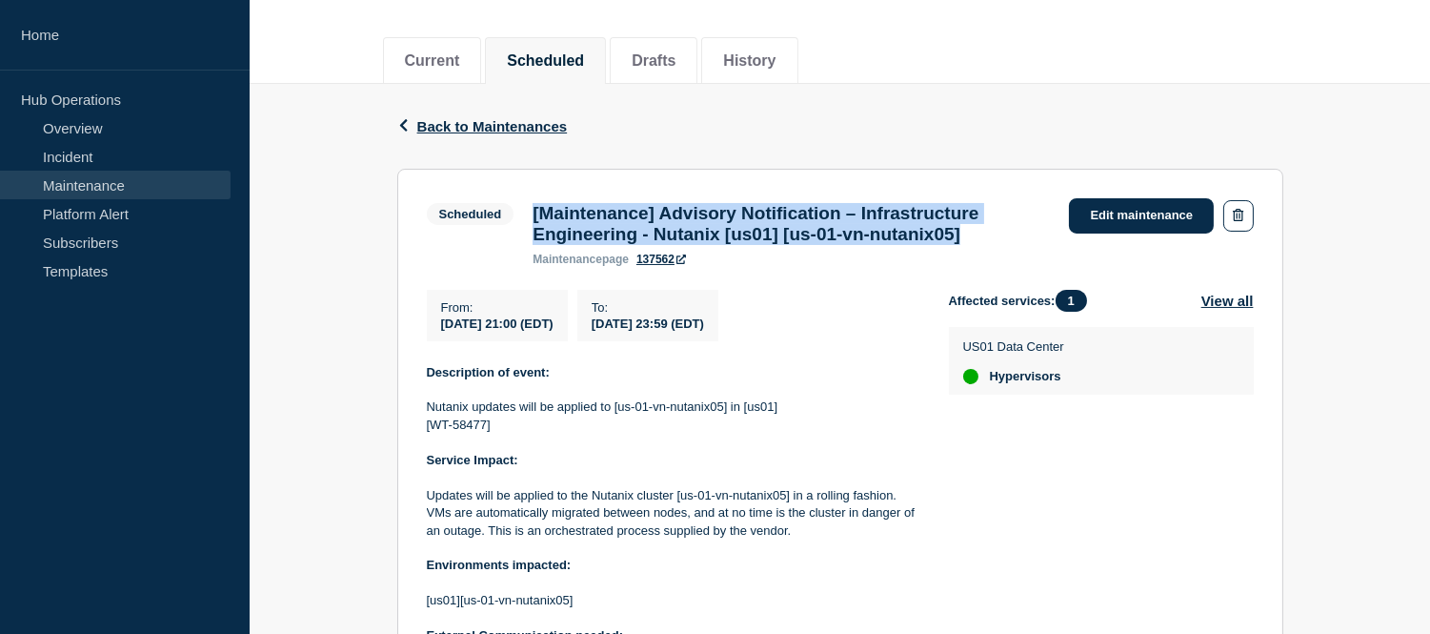
click at [442, 330] on div "From : 2025-09-13 21:00 (EDT) To : 2025-09-14 23:59 (EDT)" at bounding box center [688, 315] width 522 height 51
copy div "2025-09-13 21:00 (EDT) To : 2025-09-14 23:59 (EDT)"
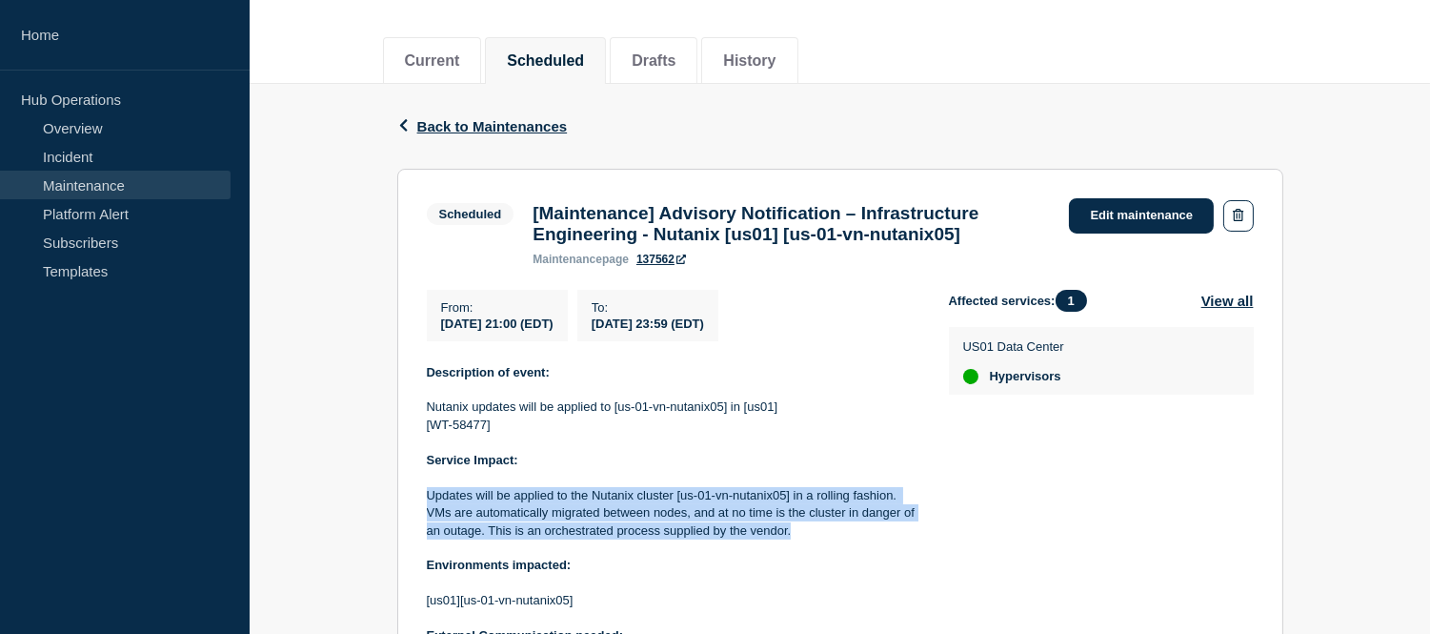
drag, startPoint x: 794, startPoint y: 535, endPoint x: 425, endPoint y: 506, distance: 369.9
click at [427, 506] on p "Updates will be applied to the Nutanix cluster [us-01-vn-nutanix05] in a rollin…" at bounding box center [673, 513] width 492 height 52
copy p "Updates will be applied to the Nutanix cluster [us-01-vn-nutanix05] in a rollin…"
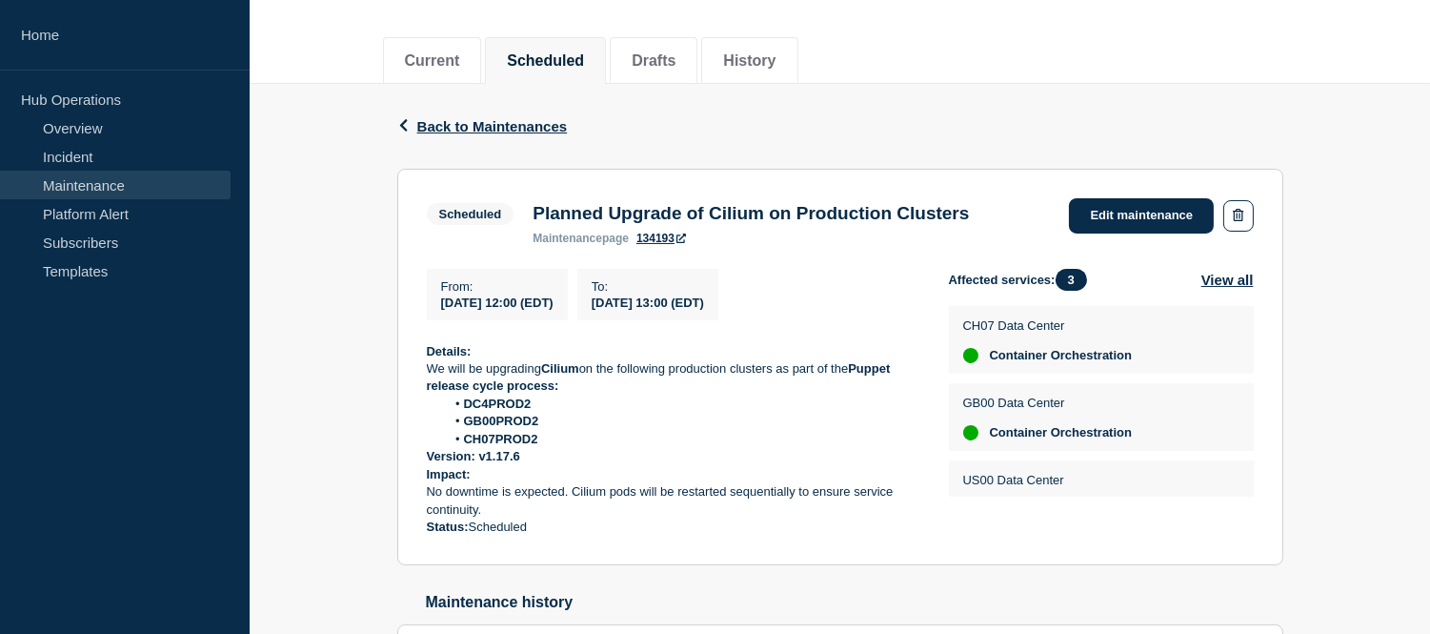
scroll to position [395, 0]
